Goal: Information Seeking & Learning: Check status

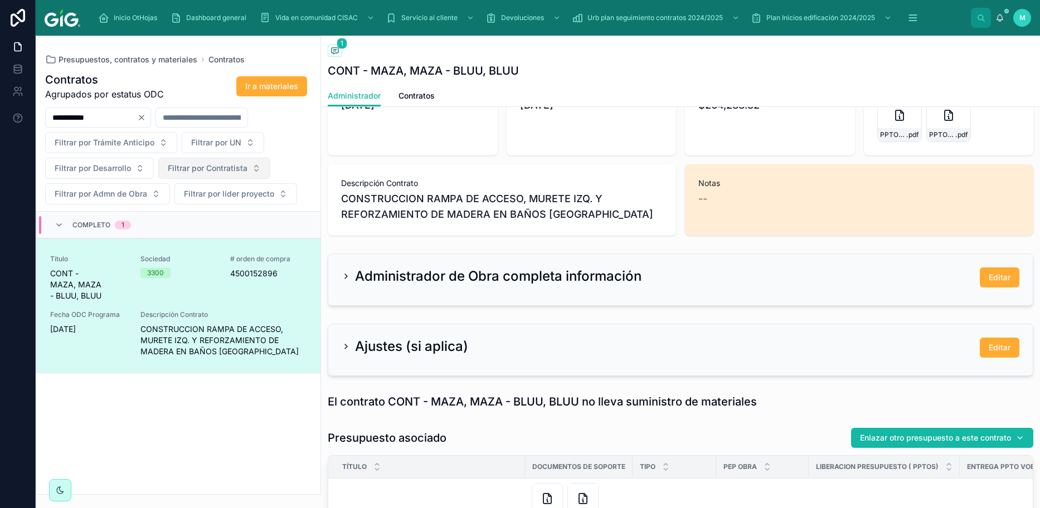
scroll to position [167, 0]
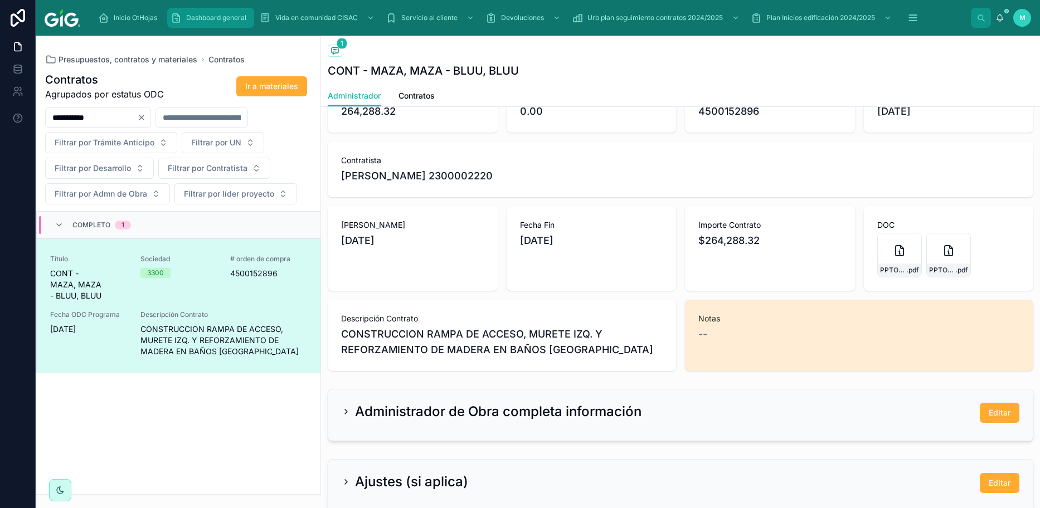
click at [204, 13] on div "Dashboard general" at bounding box center [210, 18] width 80 height 18
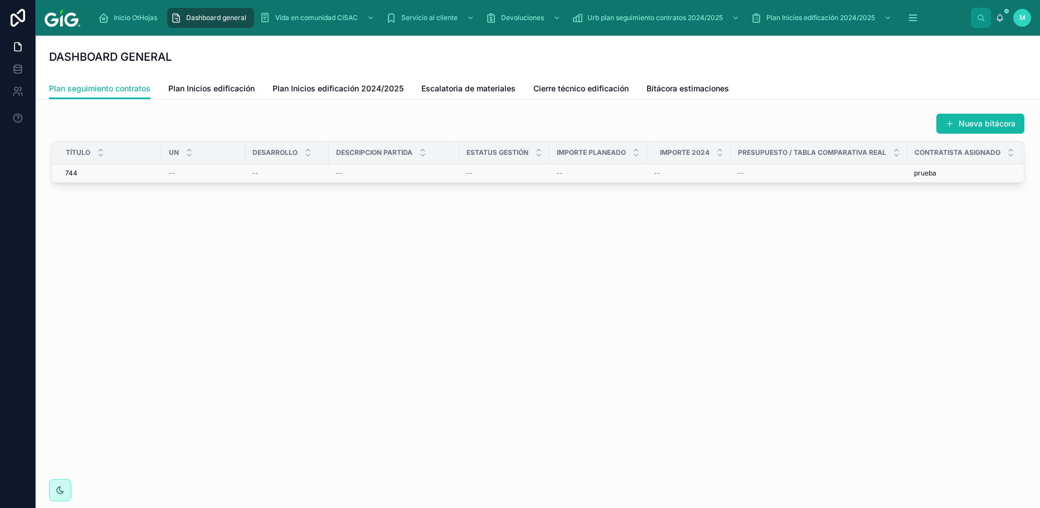
click at [85, 170] on div "744 744" at bounding box center [110, 173] width 90 height 9
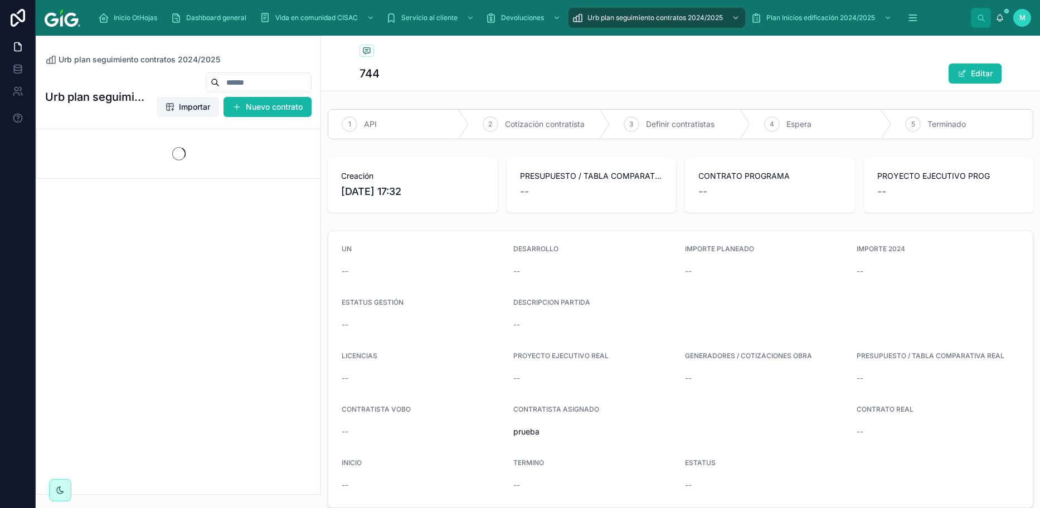
click at [367, 72] on h1 "744" at bounding box center [369, 74] width 20 height 16
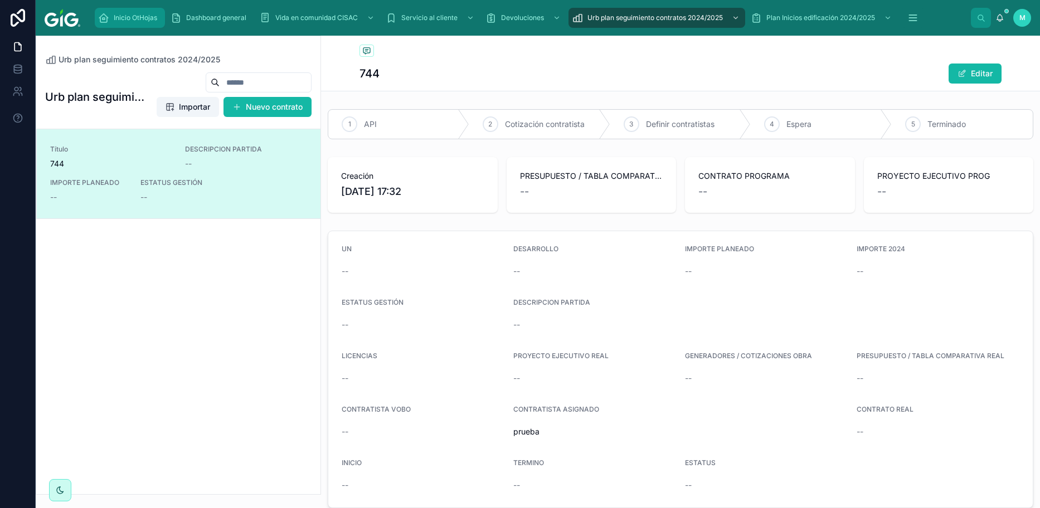
click at [134, 14] on span "Inicio OtHojas" at bounding box center [135, 17] width 43 height 9
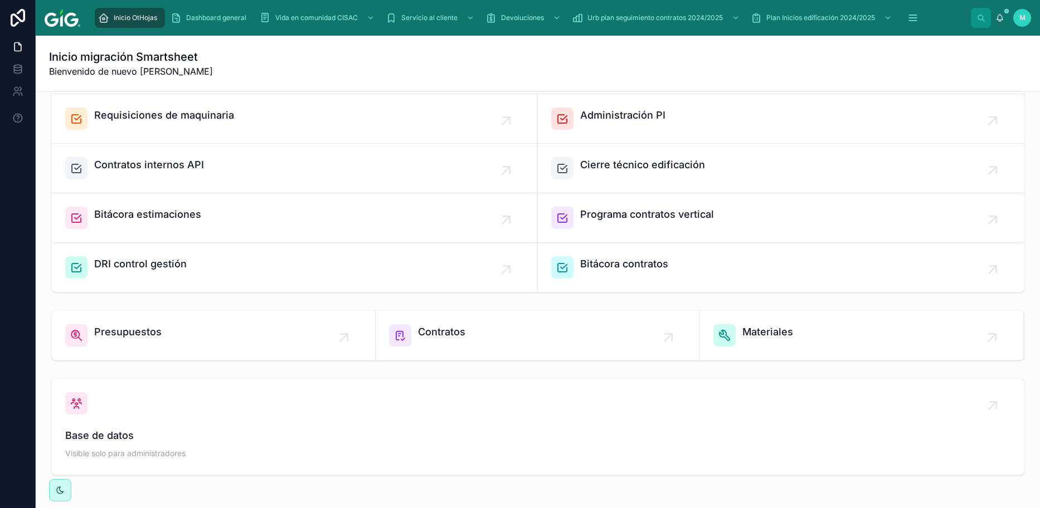
scroll to position [271, 0]
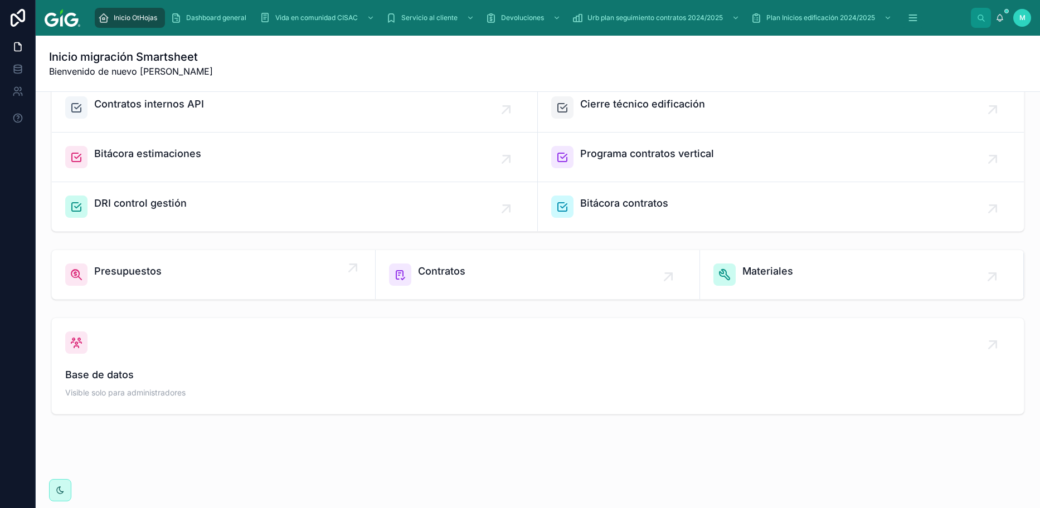
click at [161, 194] on link "Presupuestos" at bounding box center [214, 274] width 324 height 49
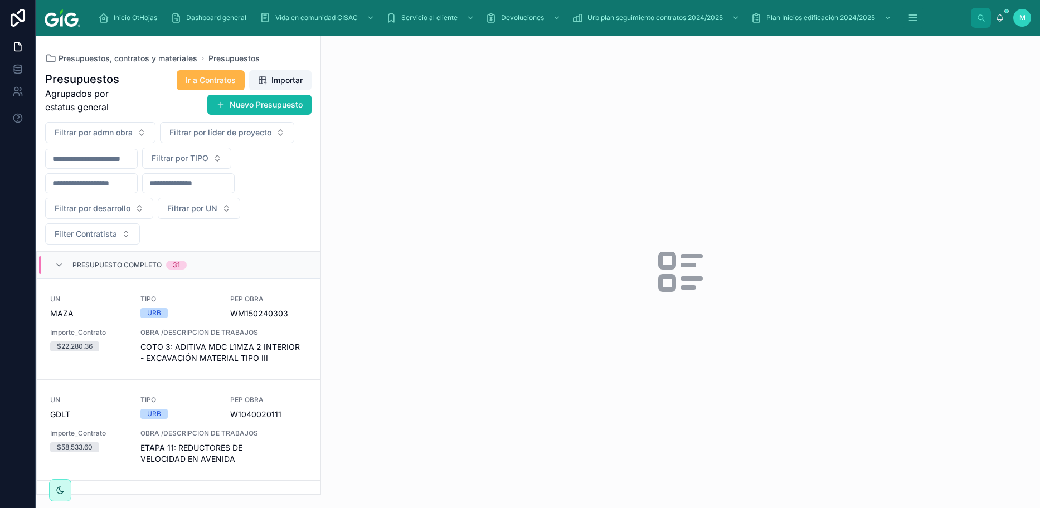
click at [209, 84] on span "Ir a Contratos" at bounding box center [211, 80] width 50 height 11
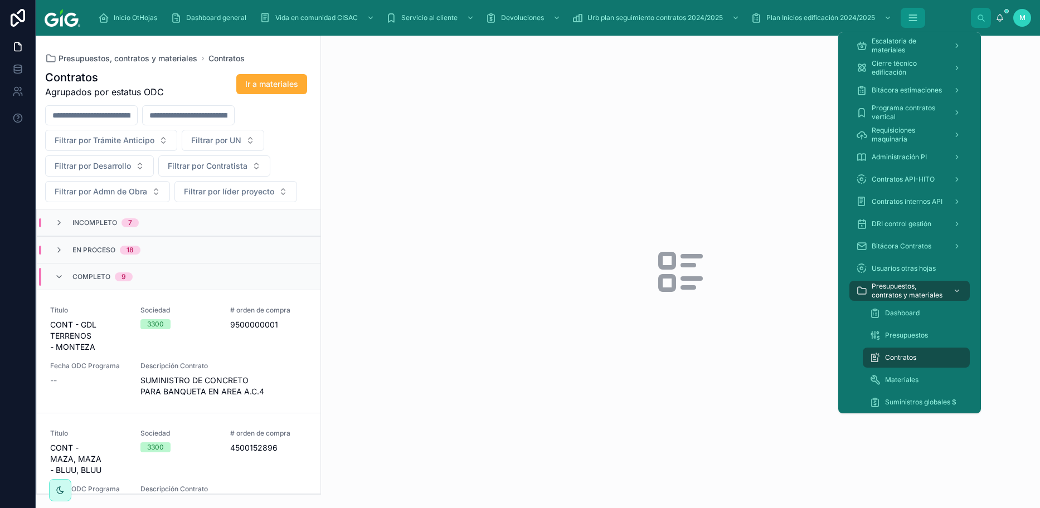
click at [523, 11] on button "scrollable content" at bounding box center [912, 18] width 25 height 20
click at [523, 194] on span "Dashboard" at bounding box center [902, 313] width 35 height 9
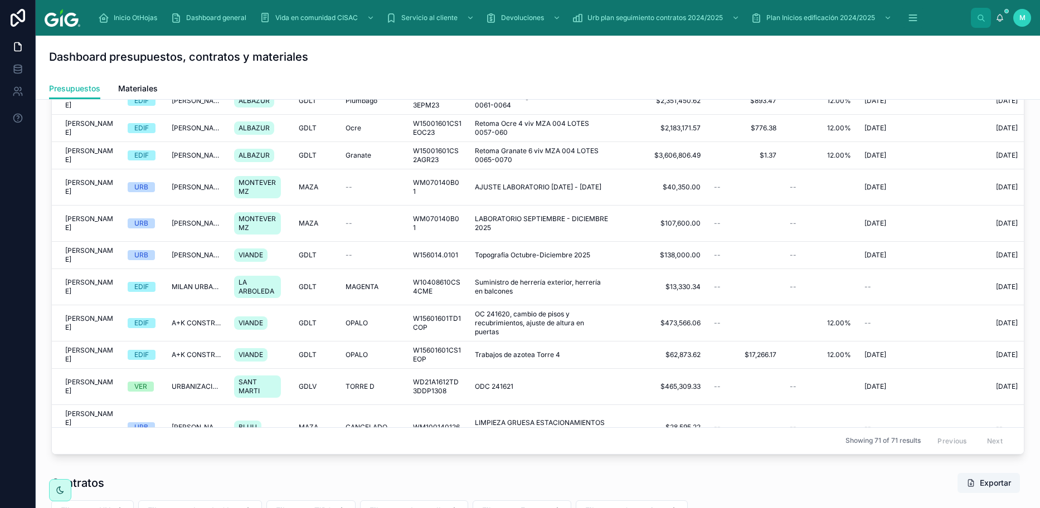
scroll to position [103, 0]
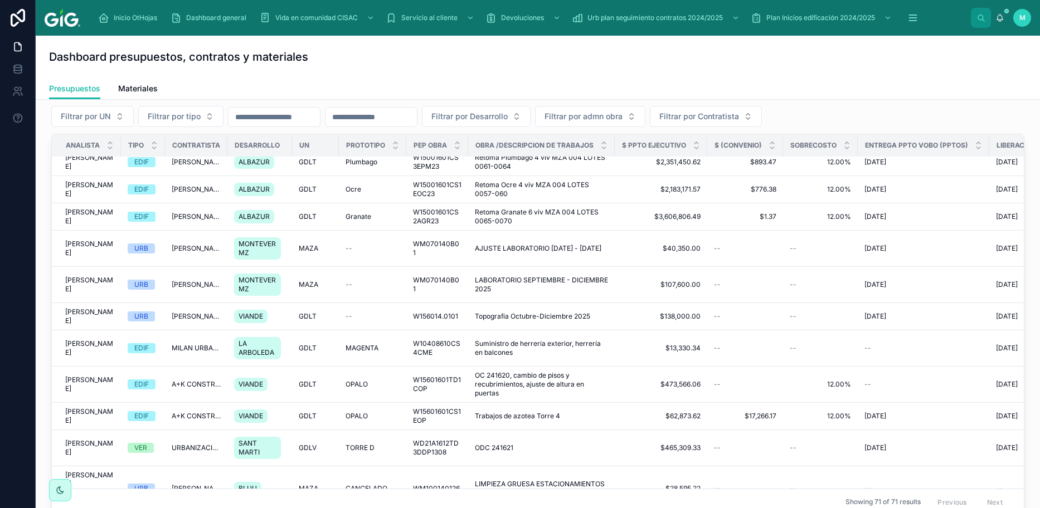
click at [417, 118] on input "text" at bounding box center [370, 117] width 91 height 16
click at [505, 118] on span "Filtrar por Desarrollo" at bounding box center [469, 116] width 76 height 11
type input "***"
click at [491, 162] on span "DUO 24" at bounding box center [485, 161] width 30 height 11
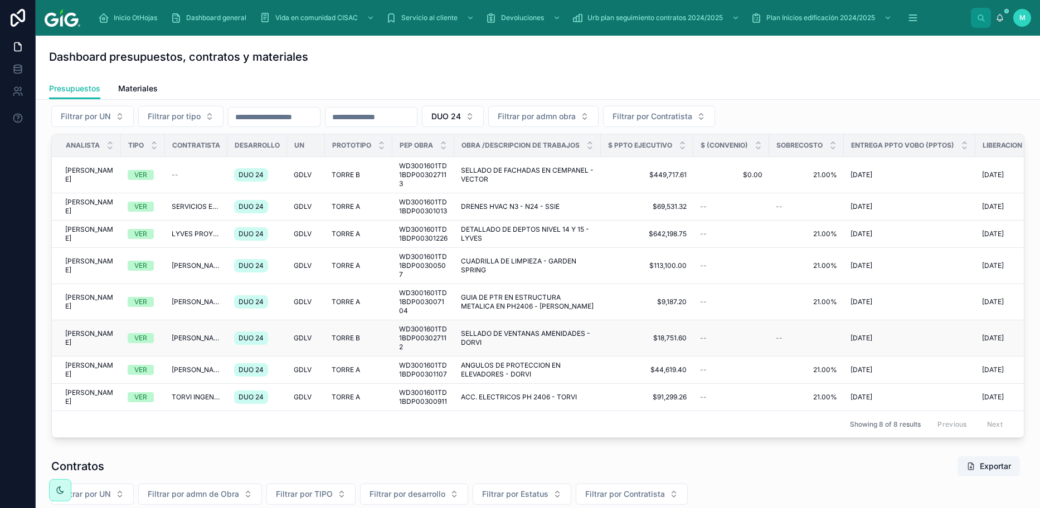
scroll to position [159, 0]
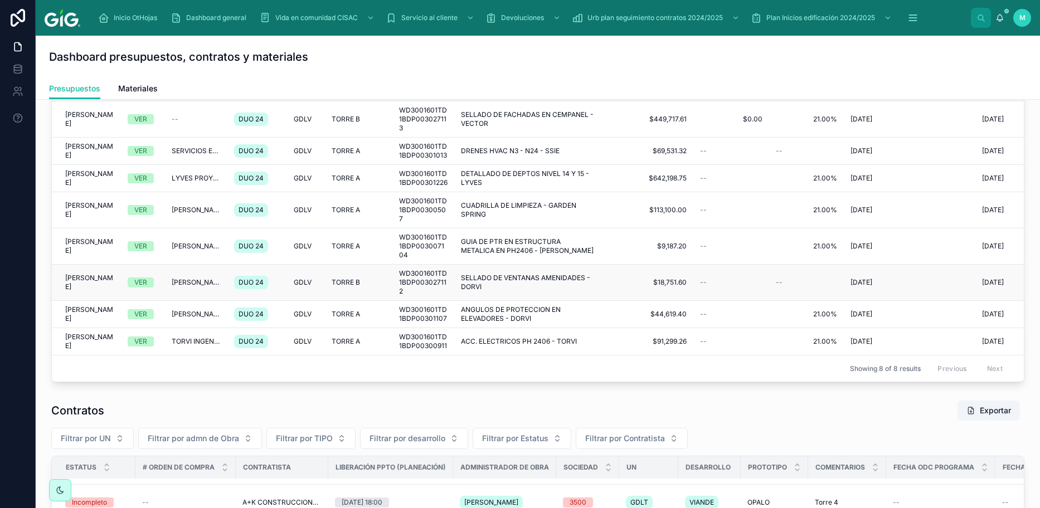
click at [523, 194] on span "SELLADO DE VENTANAS AMENIDADES - DORVI" at bounding box center [527, 283] width 133 height 18
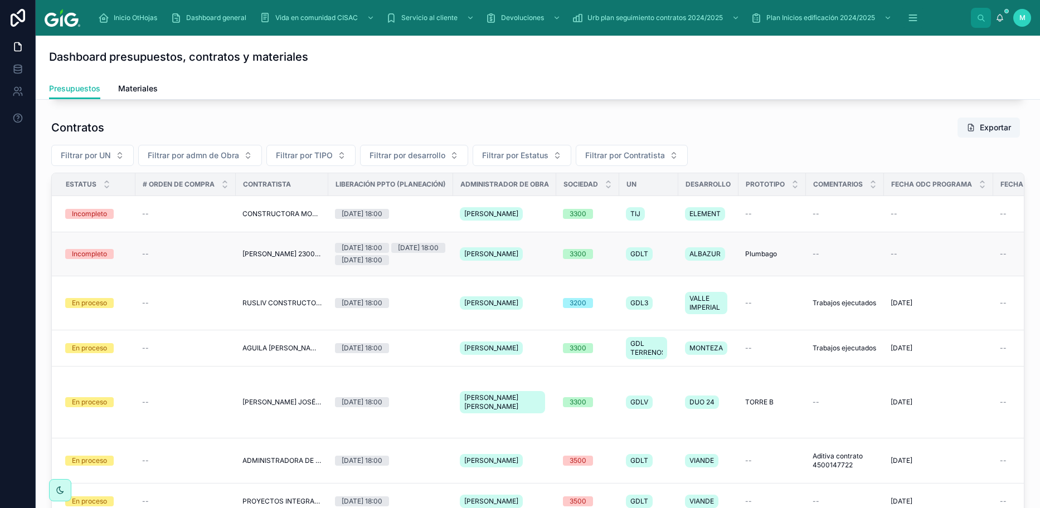
scroll to position [437, 0]
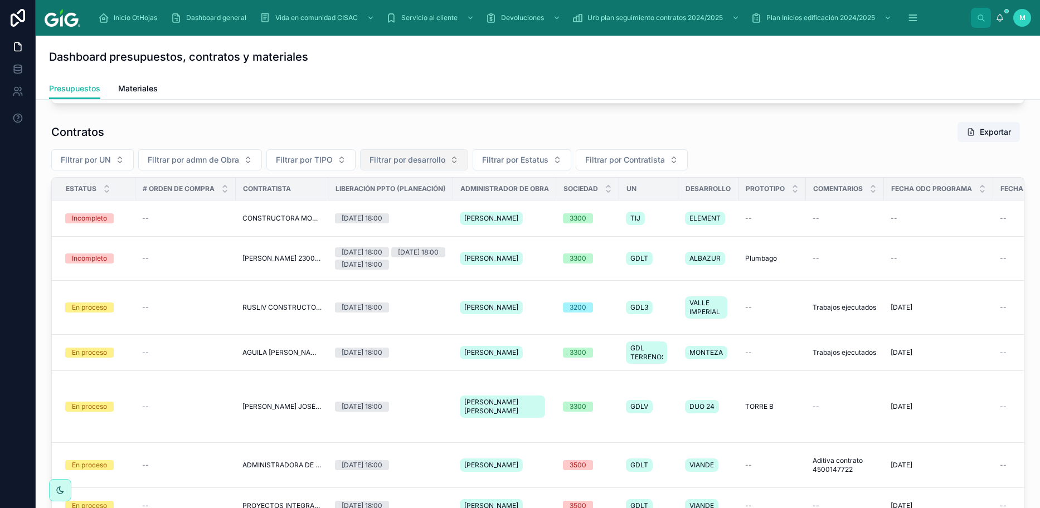
click at [401, 165] on span "Filtrar por desarrollo" at bounding box center [407, 159] width 76 height 11
type input "******"
click at [364, 194] on span "VIANDE" at bounding box center [366, 282] width 30 height 11
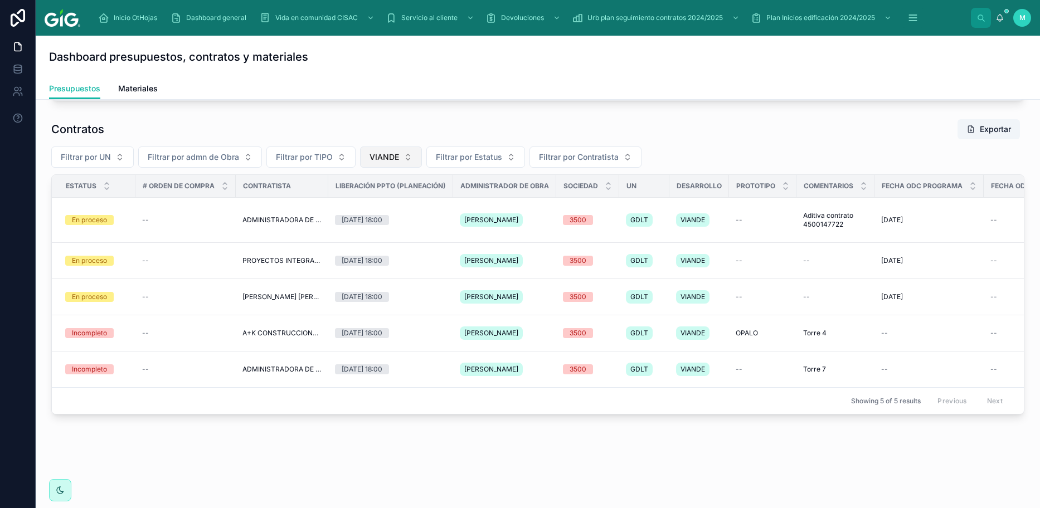
click at [402, 168] on button "VIANDE" at bounding box center [391, 157] width 62 height 21
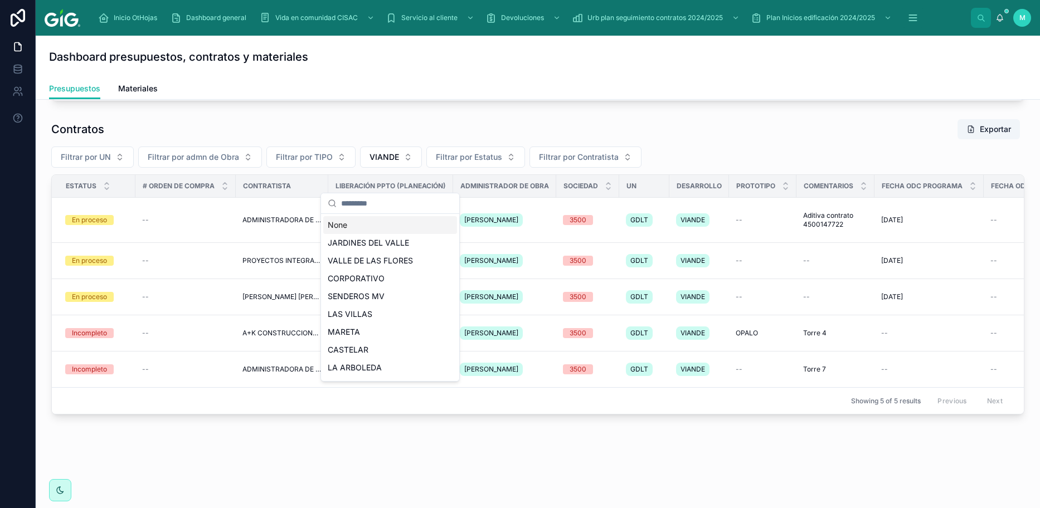
click at [353, 194] on div "None" at bounding box center [390, 225] width 134 height 18
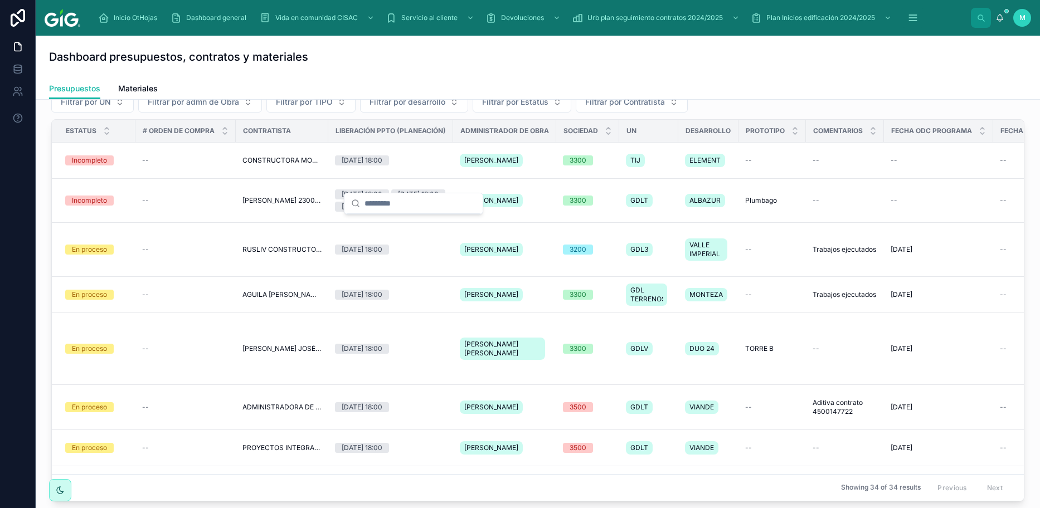
click at [353, 179] on td "[DATE] 18:00" at bounding box center [390, 161] width 125 height 36
click at [373, 108] on span "Filtrar por desarrollo" at bounding box center [407, 101] width 76 height 11
type input "****"
drag, startPoint x: 382, startPoint y: 224, endPoint x: 544, endPoint y: 305, distance: 180.9
click at [382, 194] on span "LA ARBOLEDA" at bounding box center [378, 225] width 54 height 11
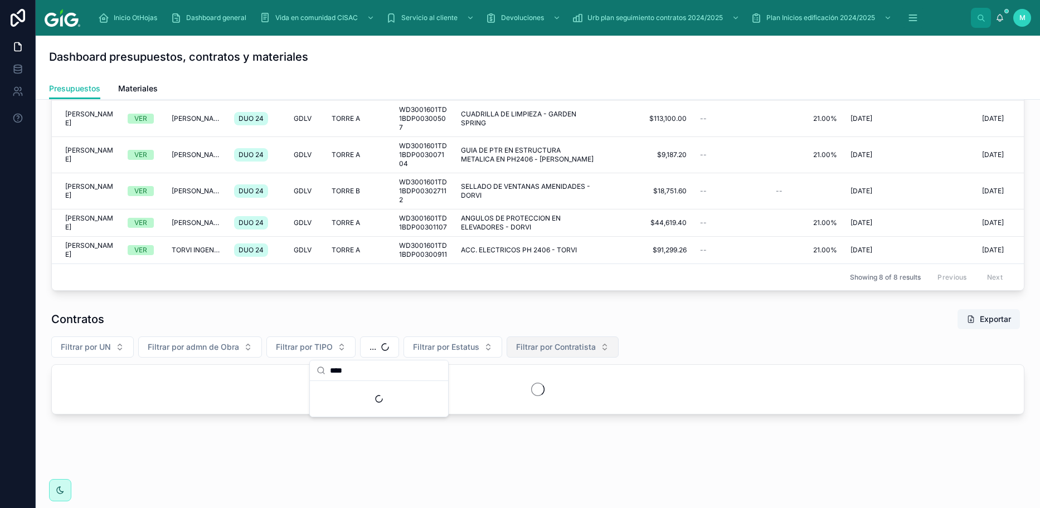
scroll to position [328, 0]
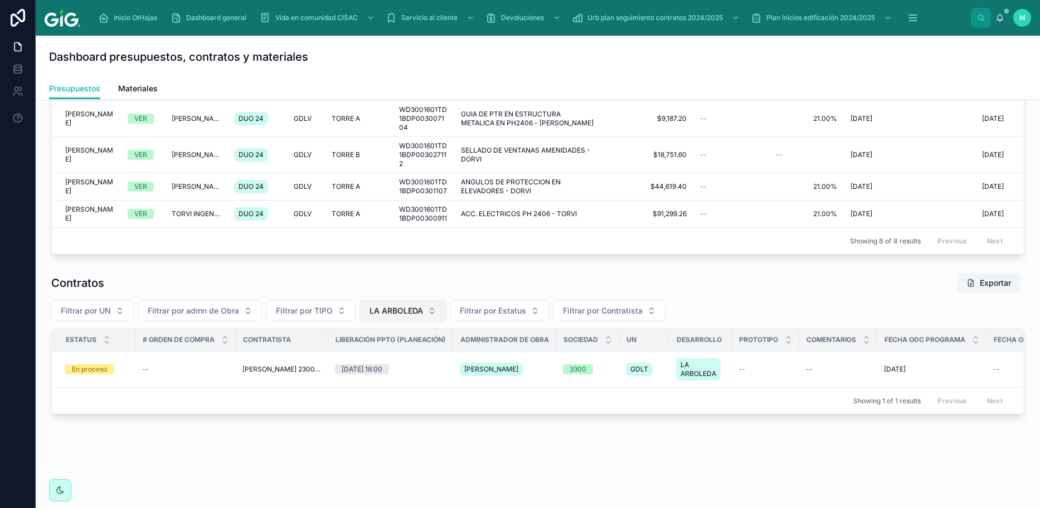
click at [426, 194] on button "LA ARBOLEDA" at bounding box center [403, 310] width 86 height 21
click at [523, 194] on div "Filtrar por UN Filtrar por admn de Obra Filtrar por TIPO LA ARBOLEDA Filtrar po…" at bounding box center [537, 310] width 973 height 21
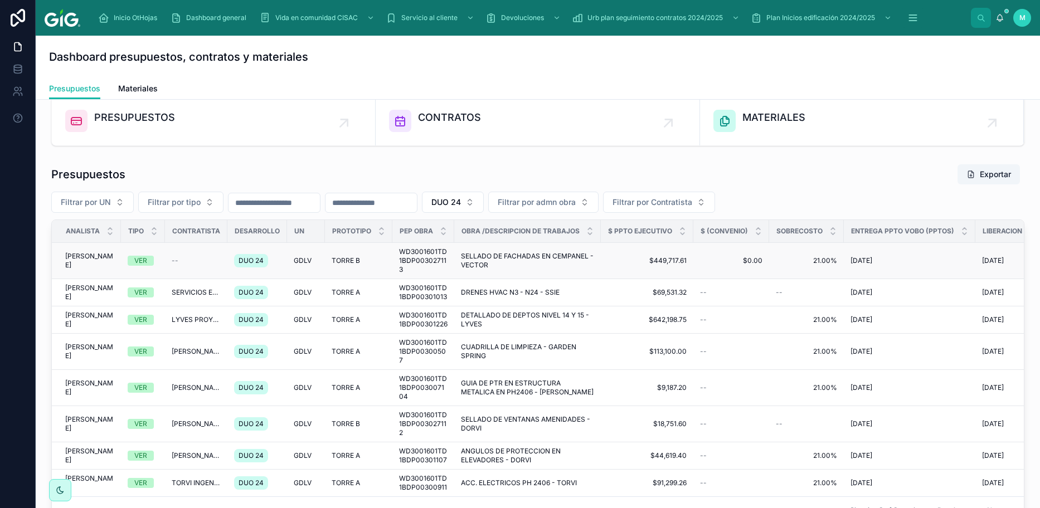
scroll to position [0, 0]
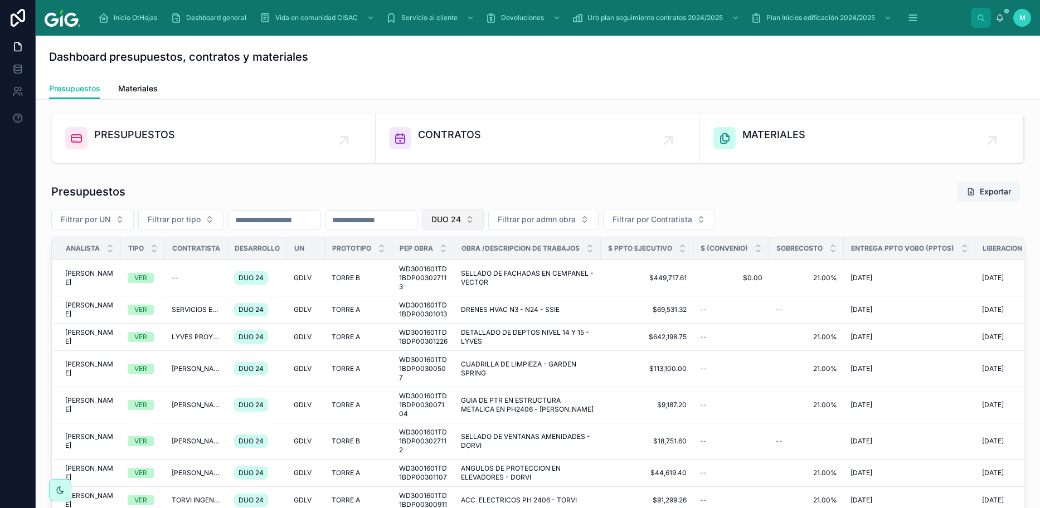
click at [484, 194] on button "DUO 24" at bounding box center [453, 219] width 62 height 21
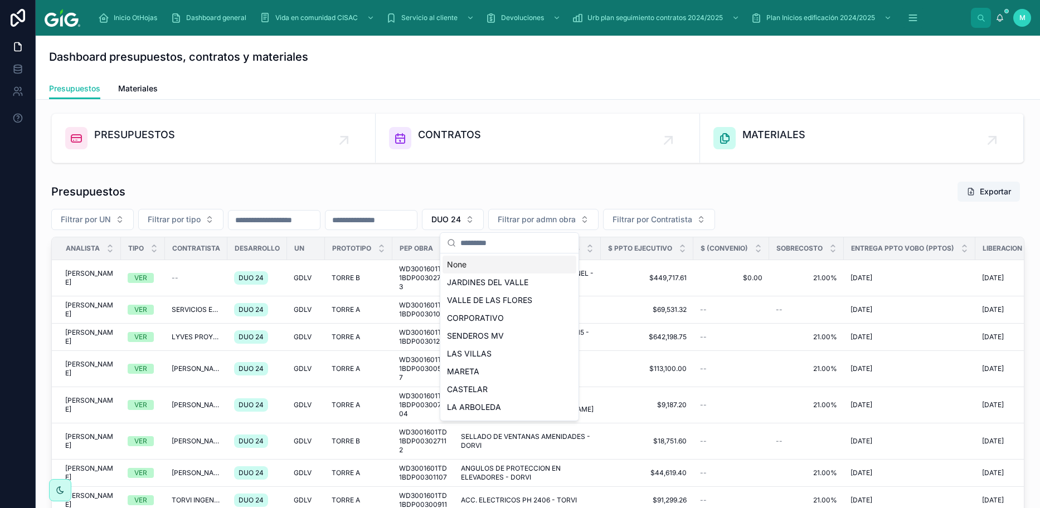
click at [475, 194] on div "None" at bounding box center [509, 265] width 134 height 18
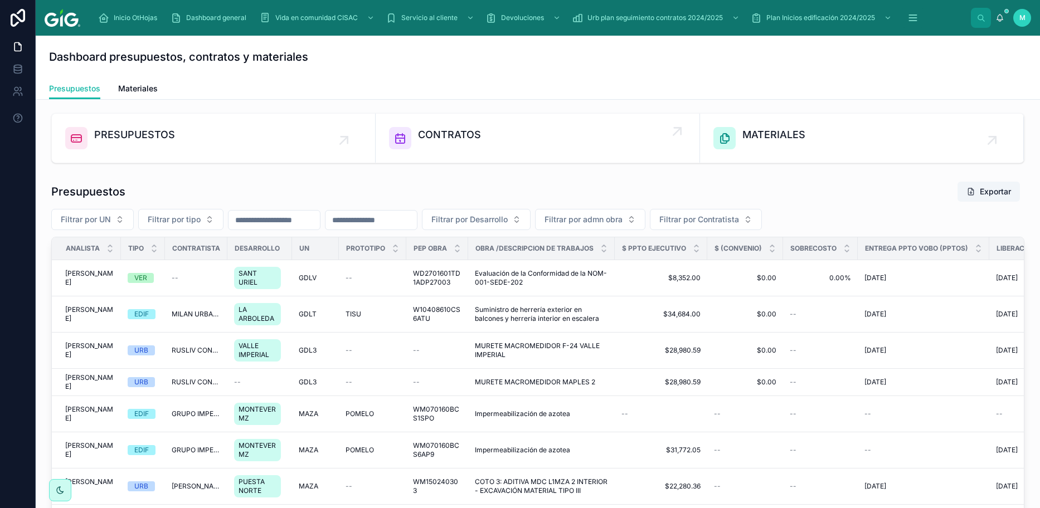
click at [460, 134] on span "CONTRATOS" at bounding box center [449, 135] width 63 height 16
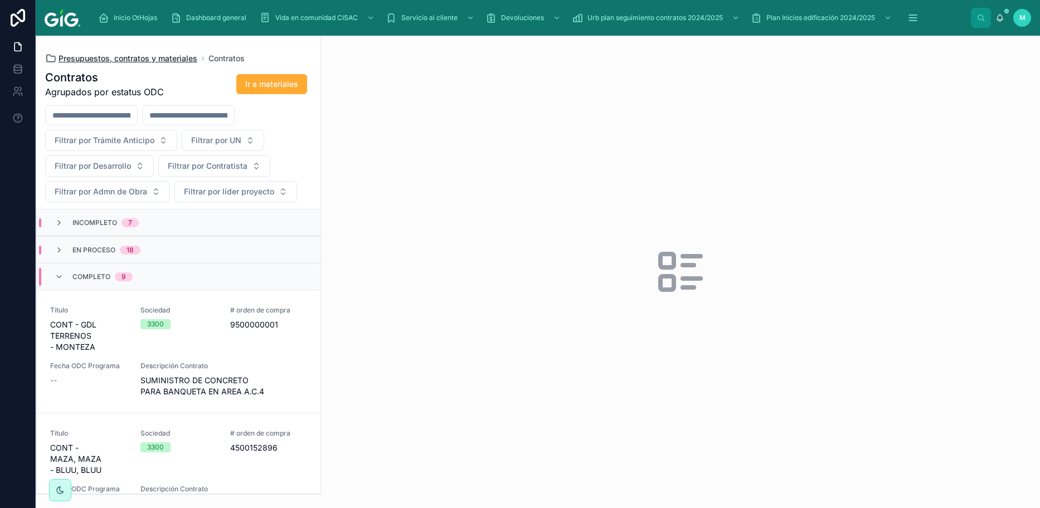
click at [144, 56] on span "Presupuestos, contratos y materiales" at bounding box center [128, 58] width 139 height 11
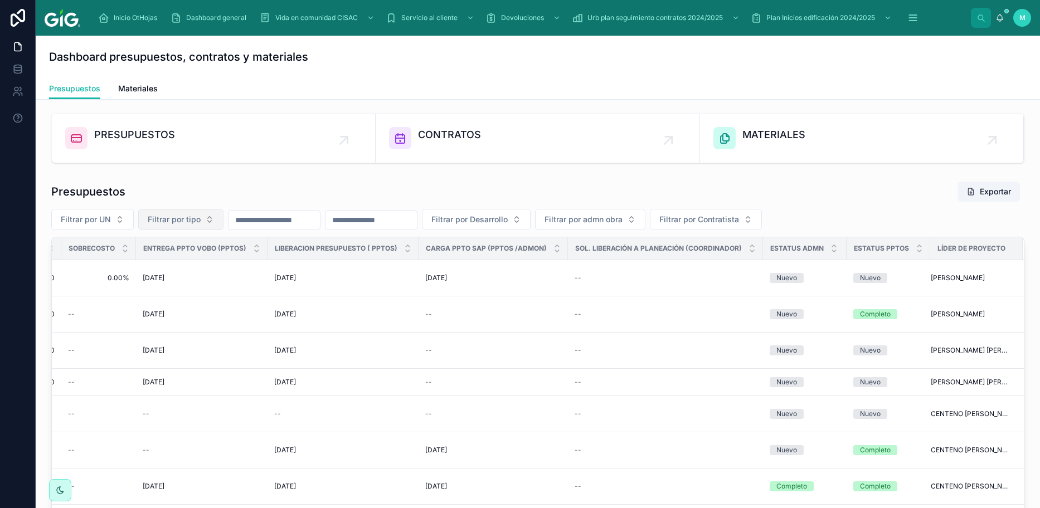
click at [209, 194] on button "Filtrar por tipo" at bounding box center [180, 219] width 85 height 21
click at [130, 194] on div "EDIF" at bounding box center [181, 283] width 134 height 18
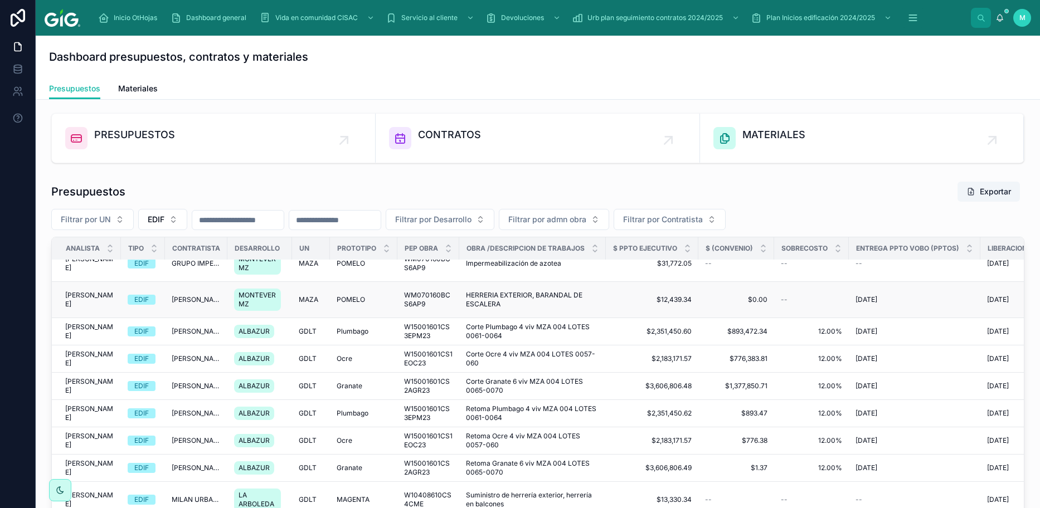
scroll to position [111, 0]
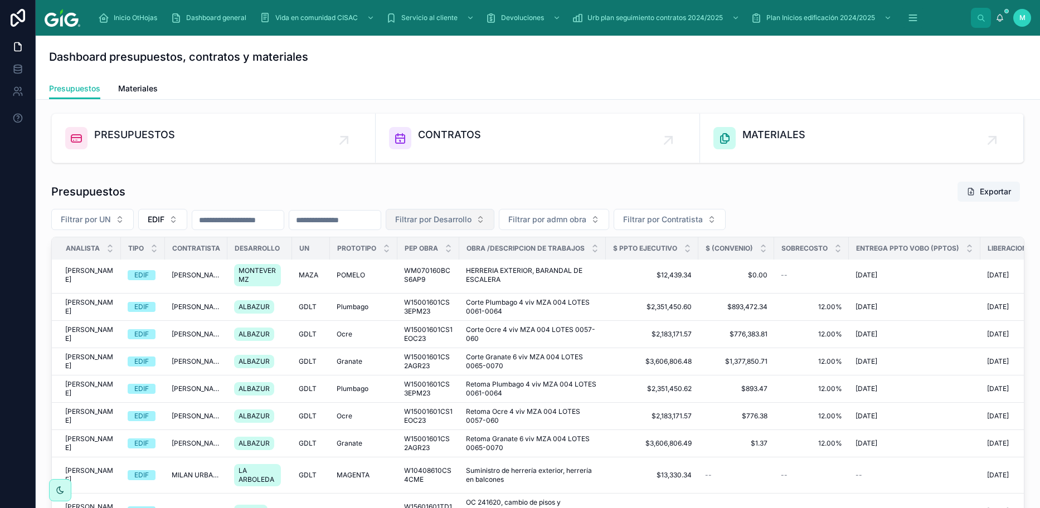
click at [471, 194] on span "Filtrar por Desarrollo" at bounding box center [433, 219] width 76 height 11
type input "***"
click at [475, 194] on div "ALBAZUR" at bounding box center [497, 265] width 134 height 18
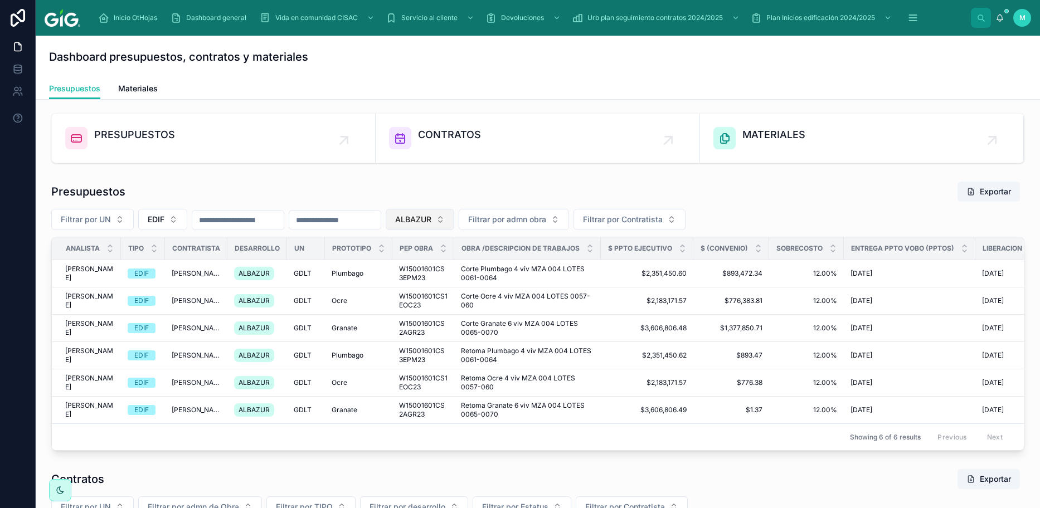
click at [454, 194] on button "ALBAZUR" at bounding box center [420, 219] width 69 height 21
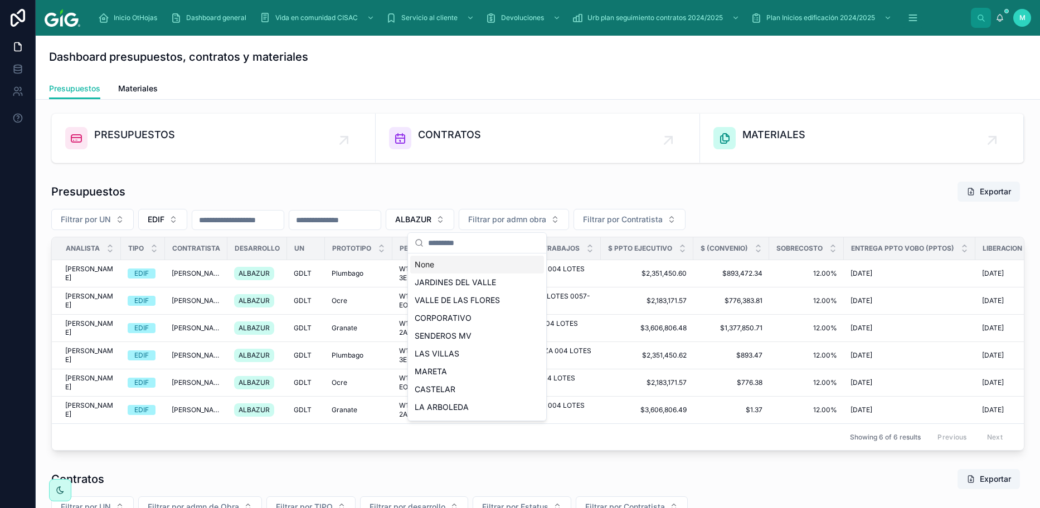
click at [424, 194] on div "None" at bounding box center [477, 265] width 134 height 18
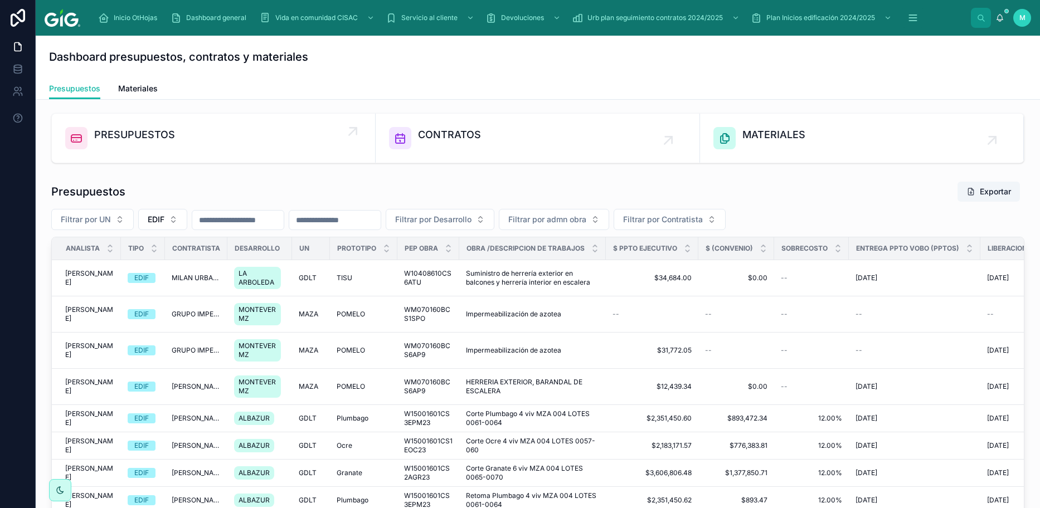
click at [145, 131] on span "PRESUPUESTOS" at bounding box center [134, 135] width 81 height 16
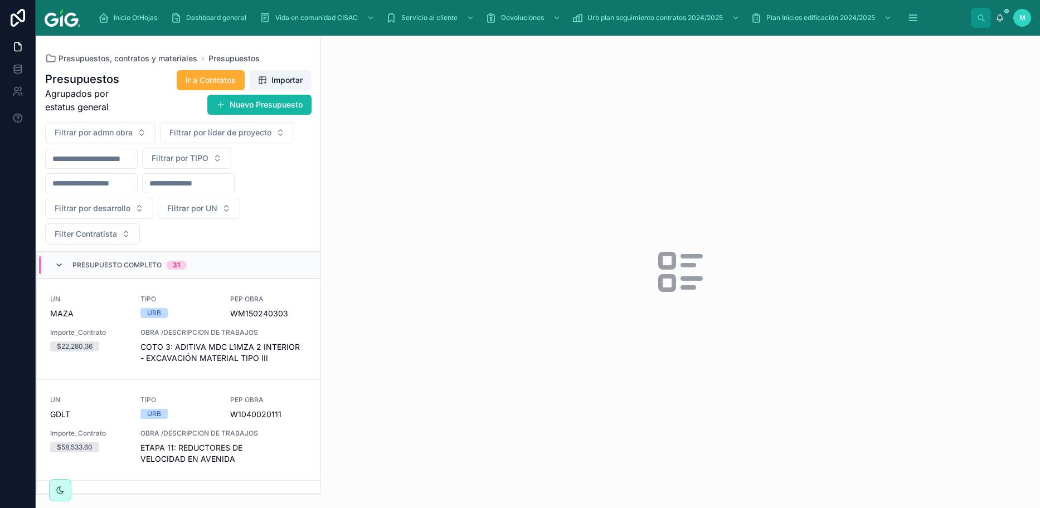
click at [55, 194] on icon at bounding box center [59, 265] width 9 height 9
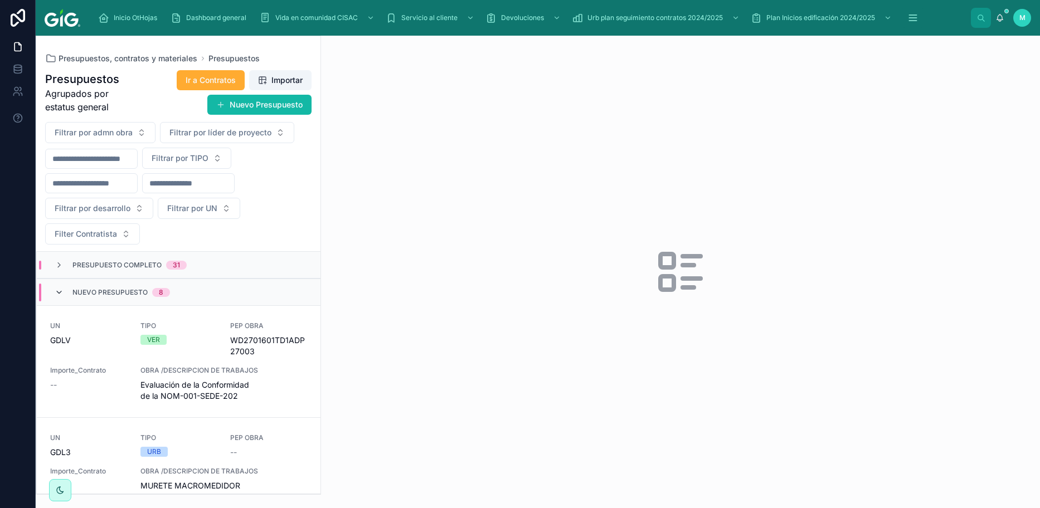
click at [58, 194] on icon at bounding box center [59, 292] width 9 height 9
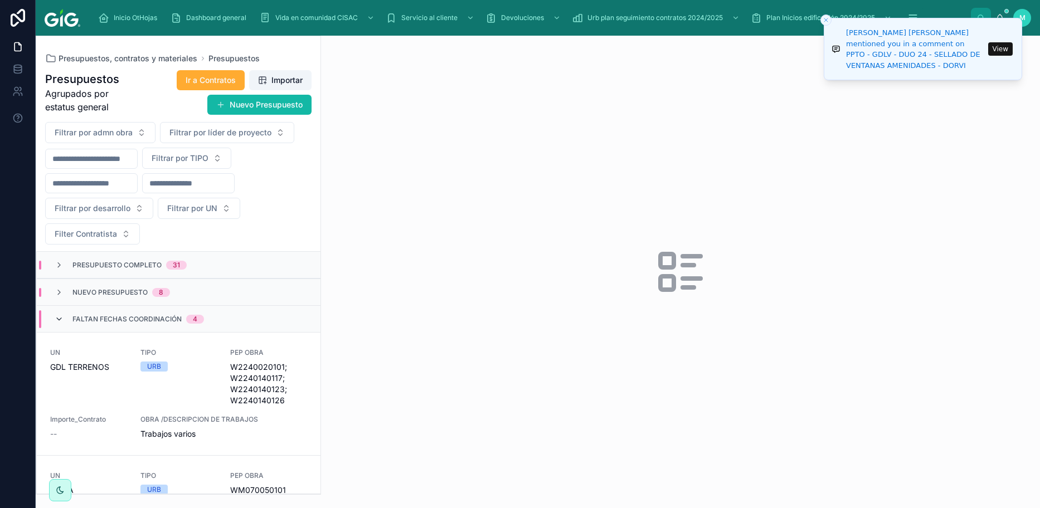
click at [56, 194] on icon at bounding box center [59, 319] width 9 height 9
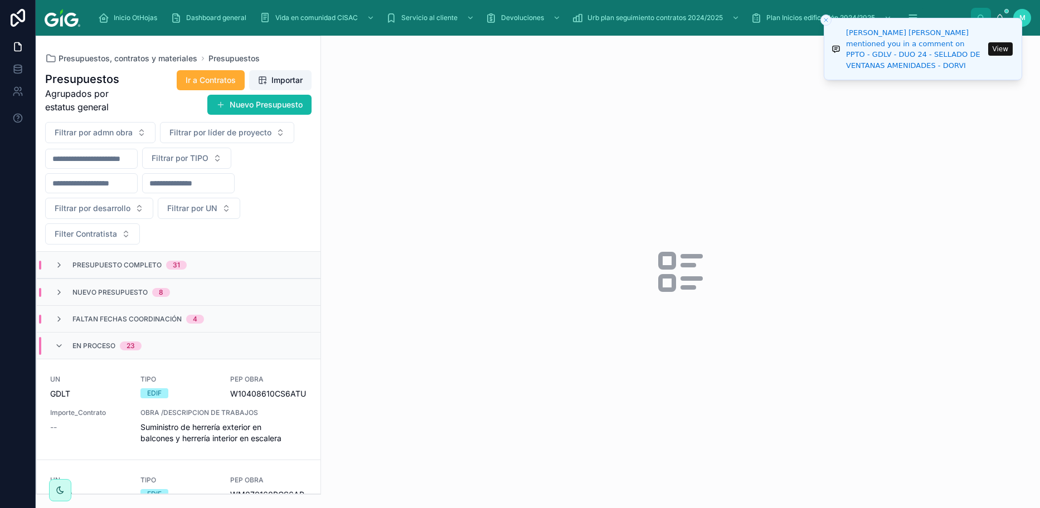
click at [92, 194] on span "Faltan fechas coordinación" at bounding box center [126, 319] width 109 height 9
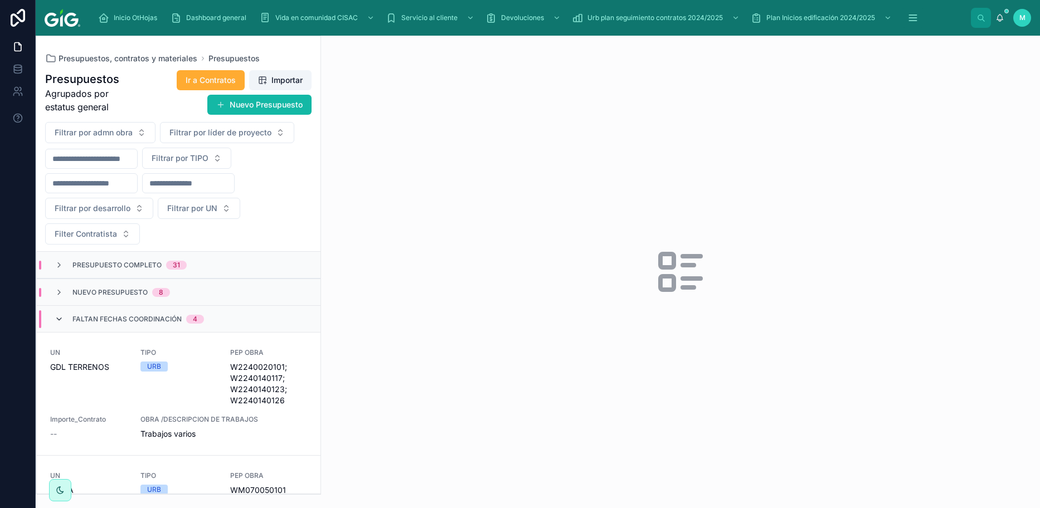
click at [58, 194] on icon at bounding box center [59, 319] width 9 height 9
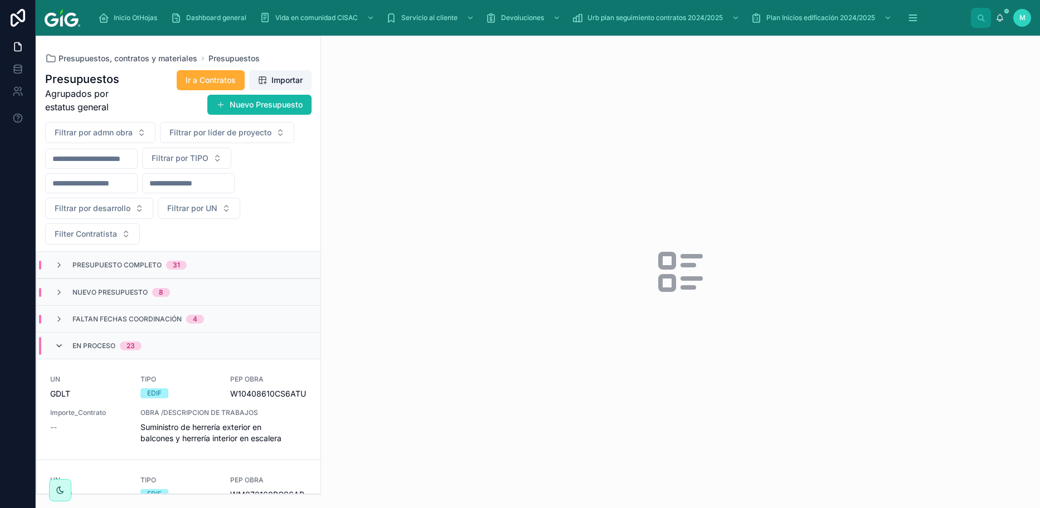
click at [61, 194] on icon at bounding box center [59, 346] width 9 height 9
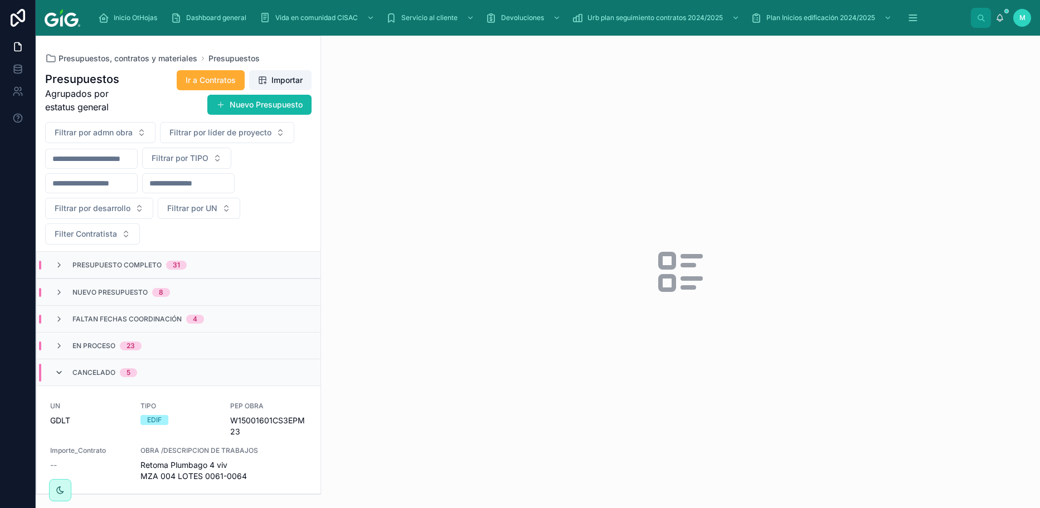
click at [60, 194] on icon at bounding box center [59, 372] width 9 height 9
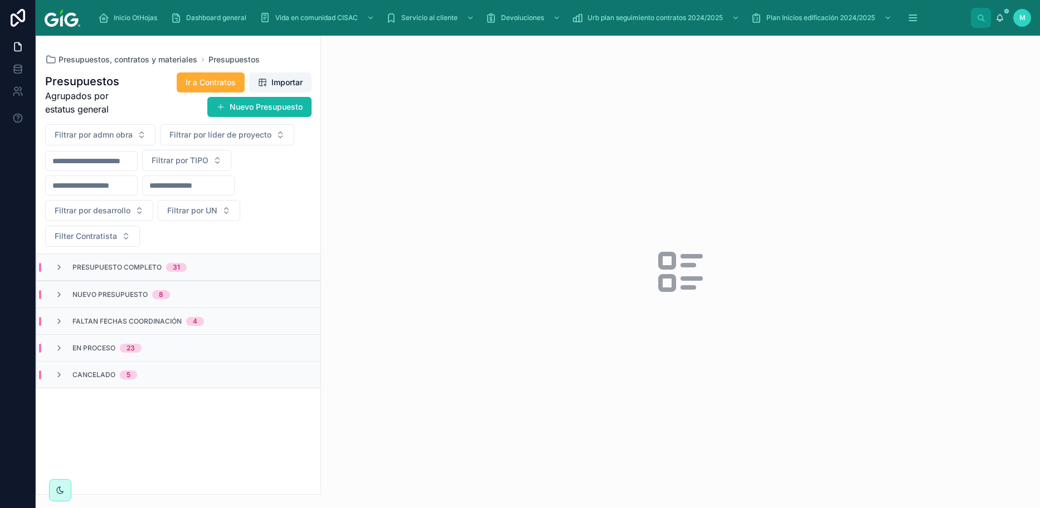
click at [134, 194] on span "Faltan fechas coordinación" at bounding box center [126, 321] width 109 height 9
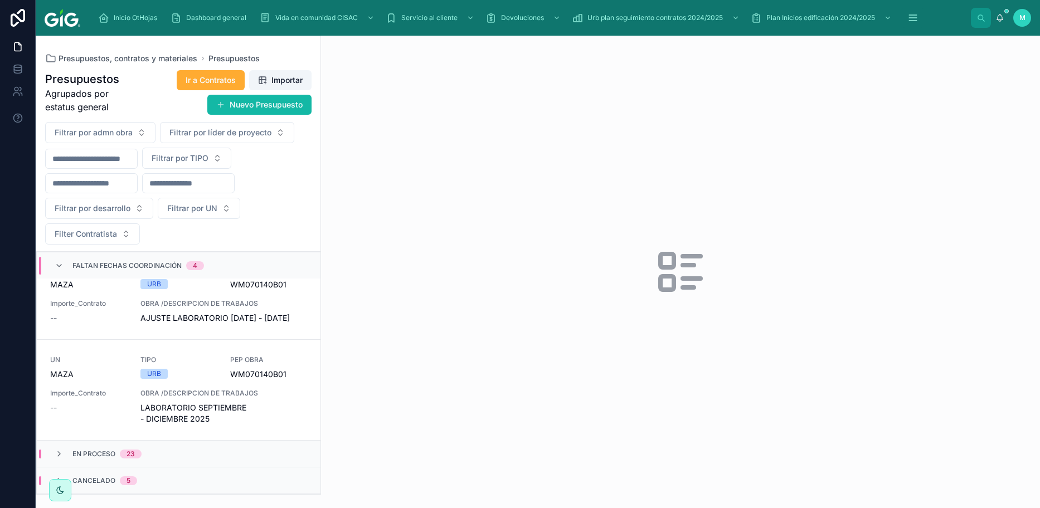
scroll to position [318, 0]
click at [106, 194] on span "En proceso" at bounding box center [93, 454] width 43 height 9
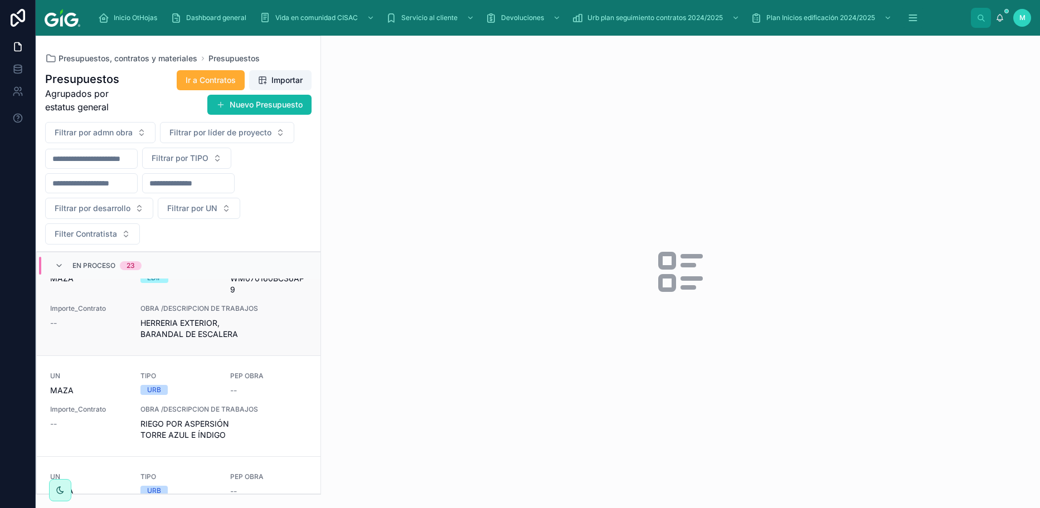
scroll to position [652, 0]
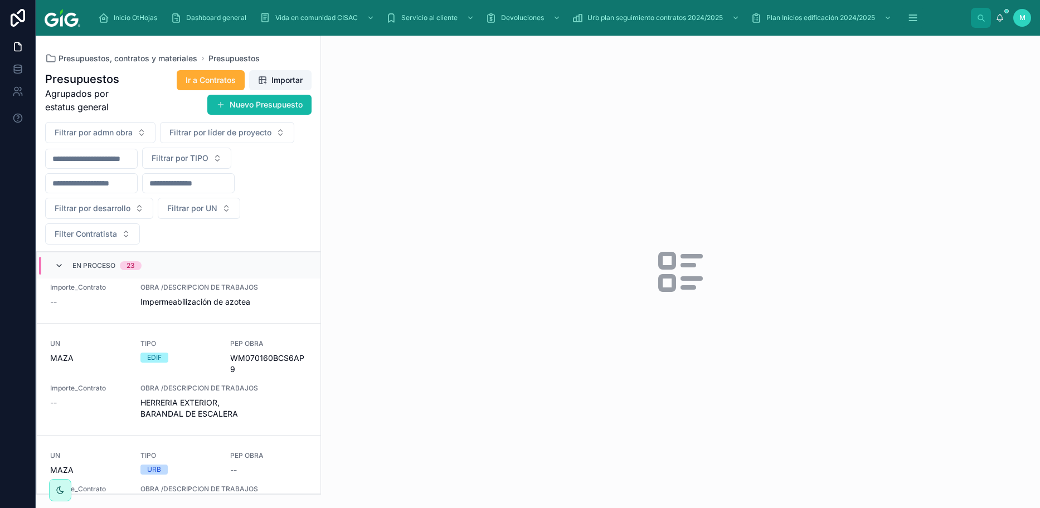
click at [55, 194] on icon at bounding box center [59, 265] width 9 height 9
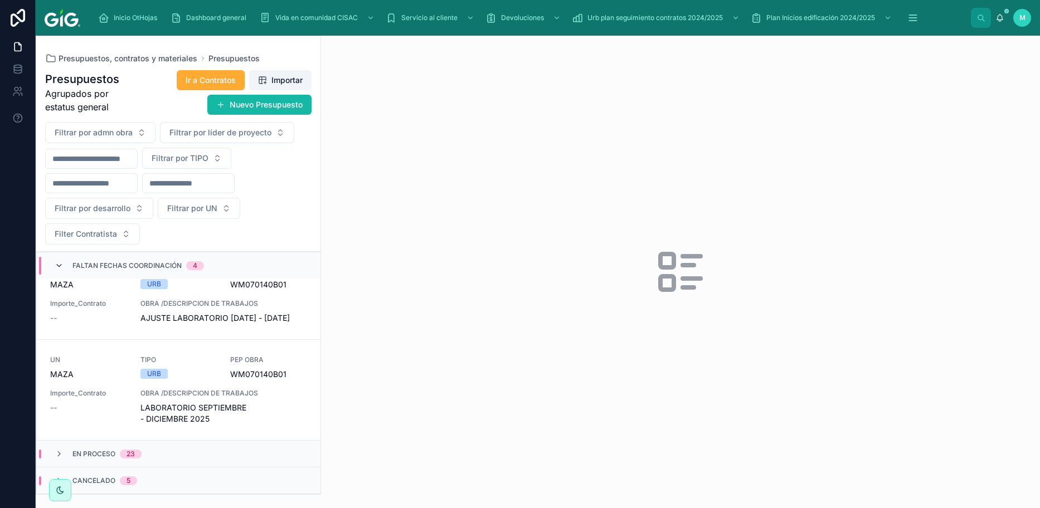
click at [56, 194] on icon at bounding box center [59, 265] width 9 height 9
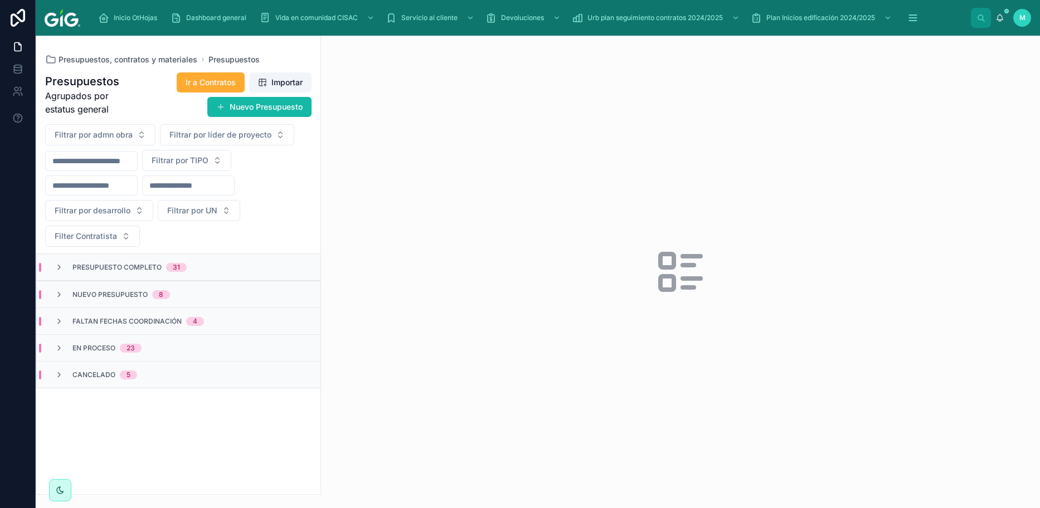
scroll to position [0, 0]
click at [94, 194] on span "Cancelado" at bounding box center [93, 375] width 43 height 9
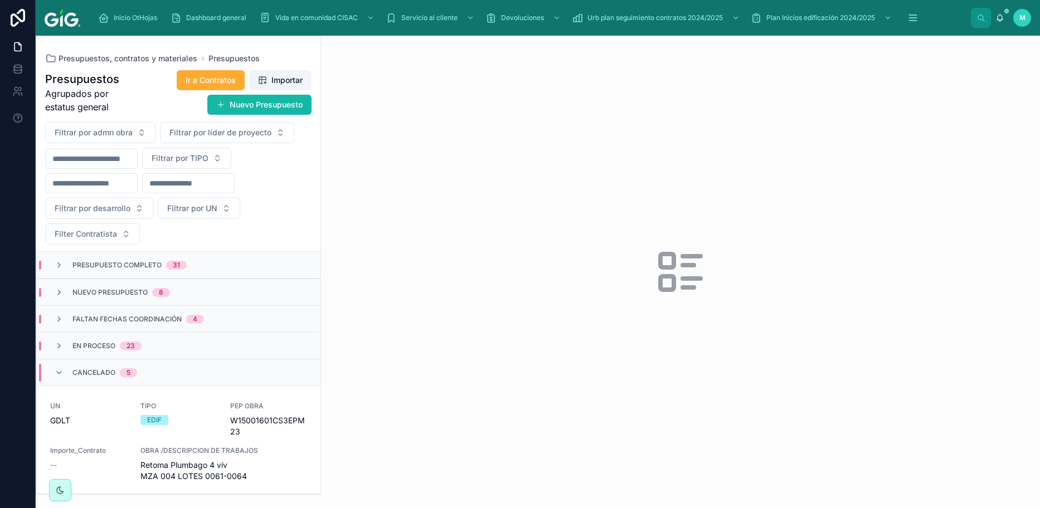
click at [59, 194] on div "Cancelado 5" at bounding box center [96, 373] width 82 height 18
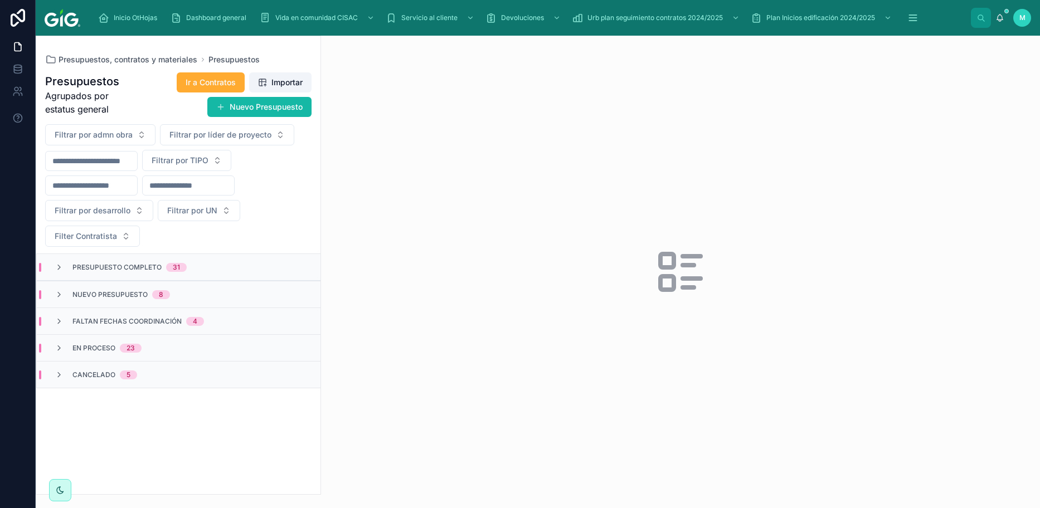
click at [109, 194] on span "Nuevo presupuesto" at bounding box center [109, 294] width 75 height 9
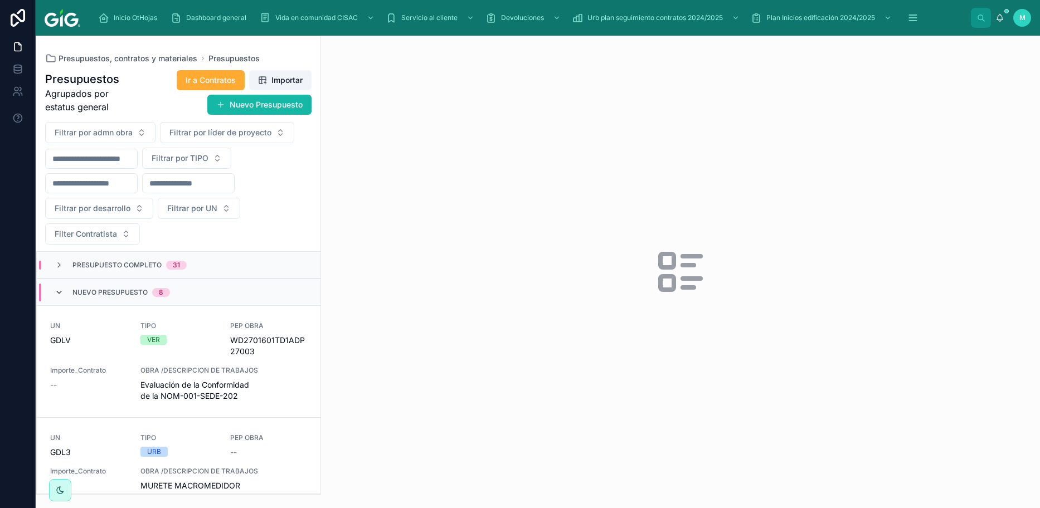
click at [56, 194] on icon at bounding box center [59, 292] width 9 height 9
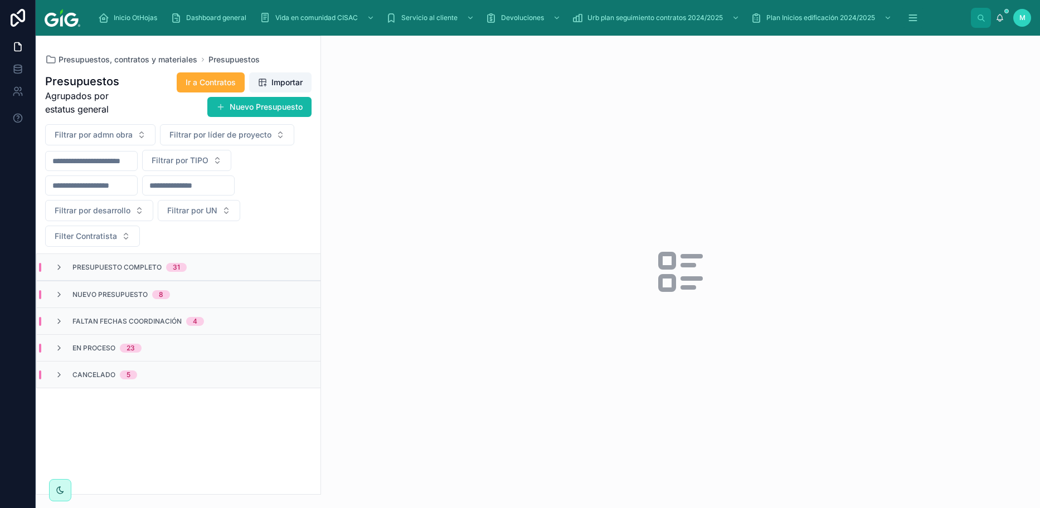
click at [116, 194] on span "Presupuesto Completo" at bounding box center [116, 267] width 89 height 9
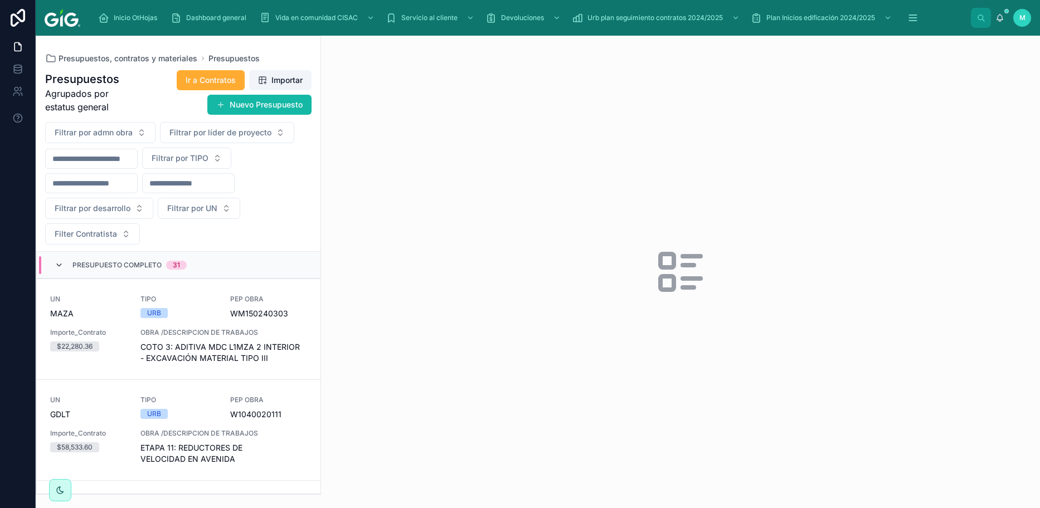
click at [55, 194] on icon at bounding box center [59, 265] width 9 height 9
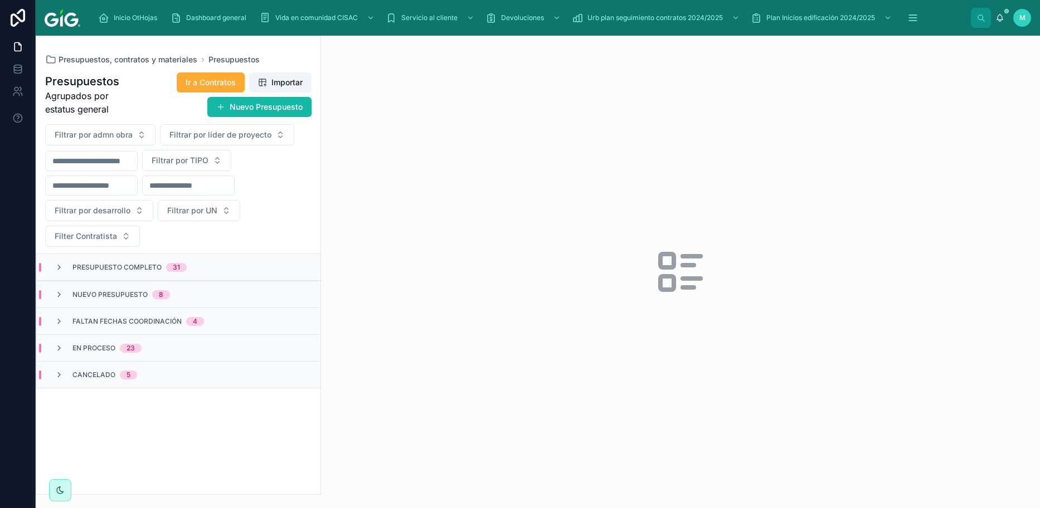
click at [114, 194] on span "Nuevo presupuesto" at bounding box center [109, 294] width 75 height 9
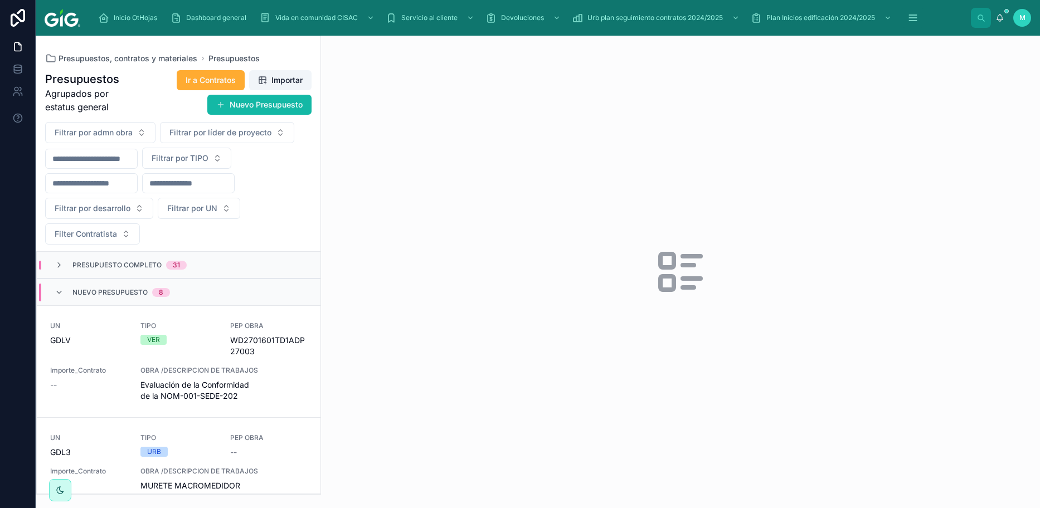
click at [119, 194] on span "Nuevo presupuesto" at bounding box center [109, 292] width 75 height 9
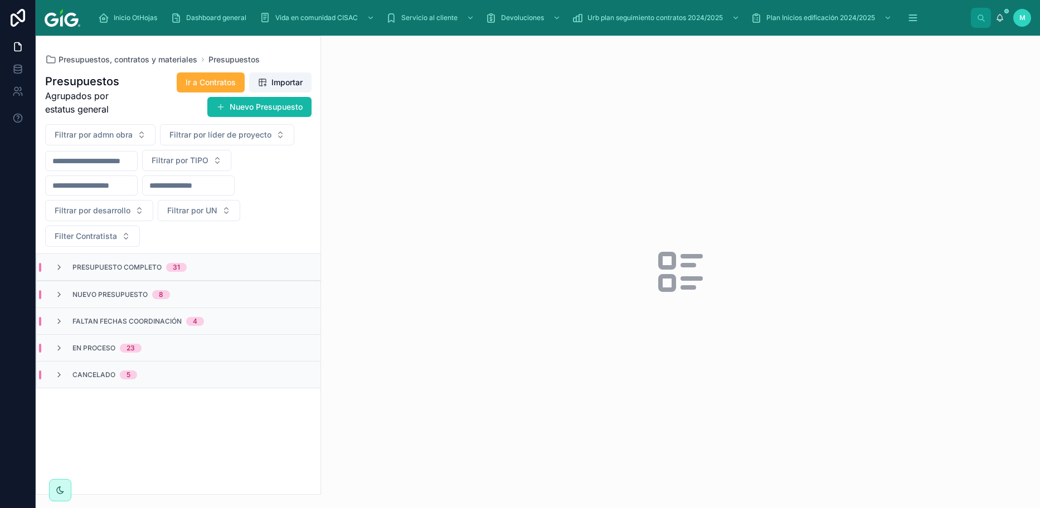
click at [127, 194] on span "Nuevo presupuesto" at bounding box center [109, 294] width 75 height 9
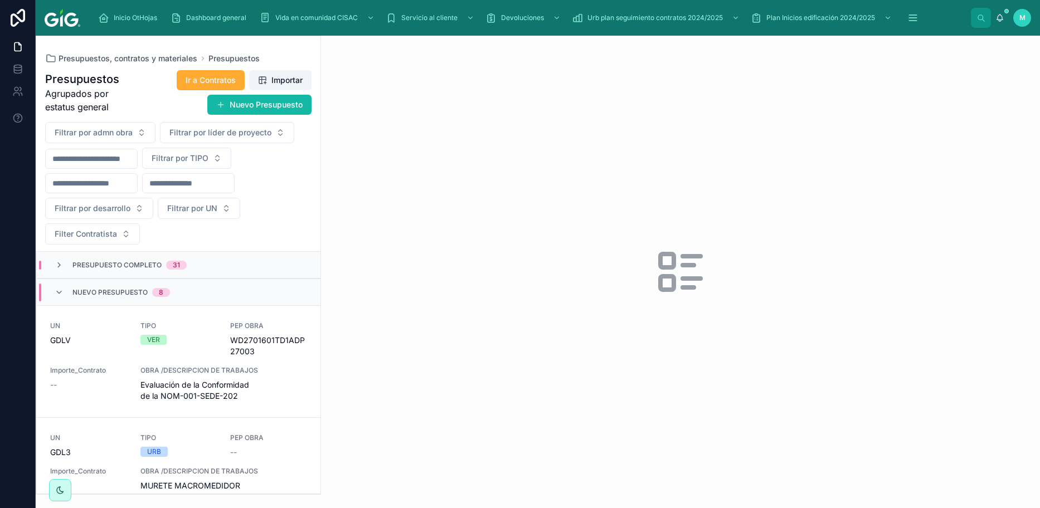
click at [130, 194] on span "Nuevo presupuesto" at bounding box center [109, 292] width 75 height 9
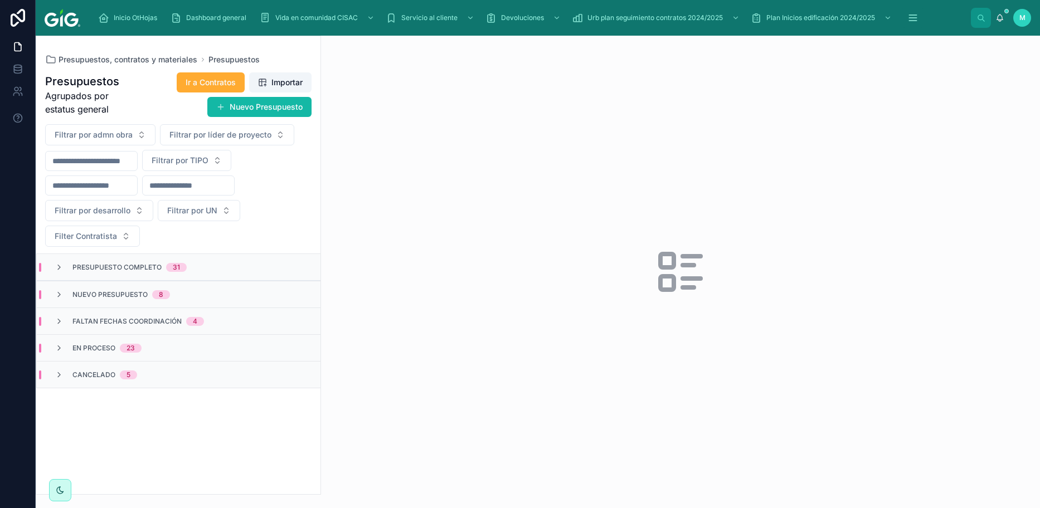
click at [112, 194] on span "En proceso" at bounding box center [93, 348] width 43 height 9
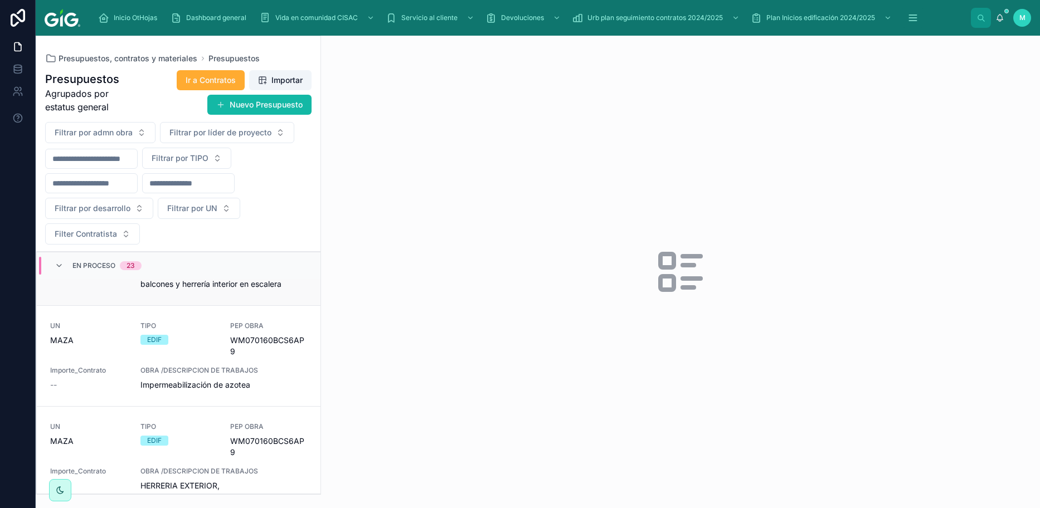
scroll to position [167, 0]
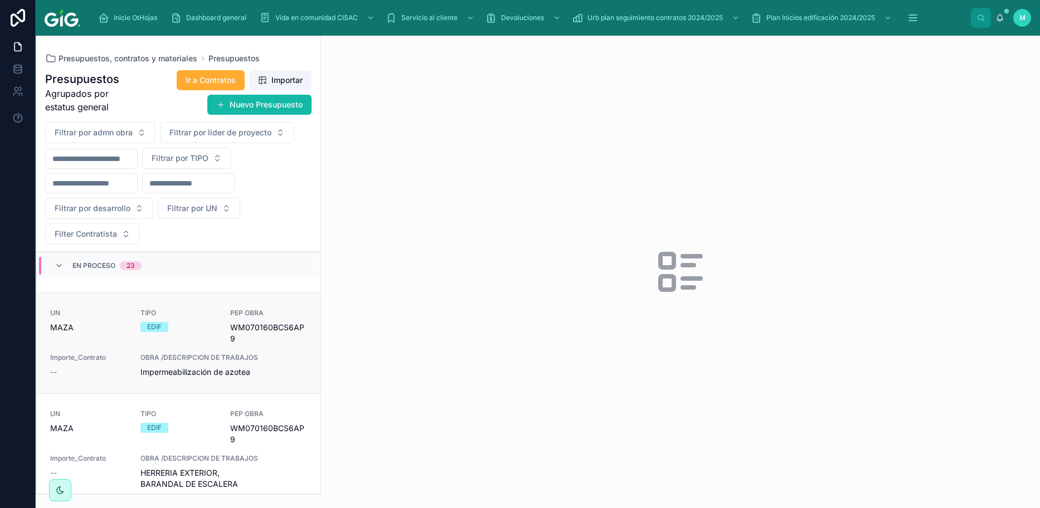
click at [168, 194] on div "OBRA /DESCRIPCION DE TRABAJOS Impermeabilización de azotea" at bounding box center [223, 365] width 167 height 25
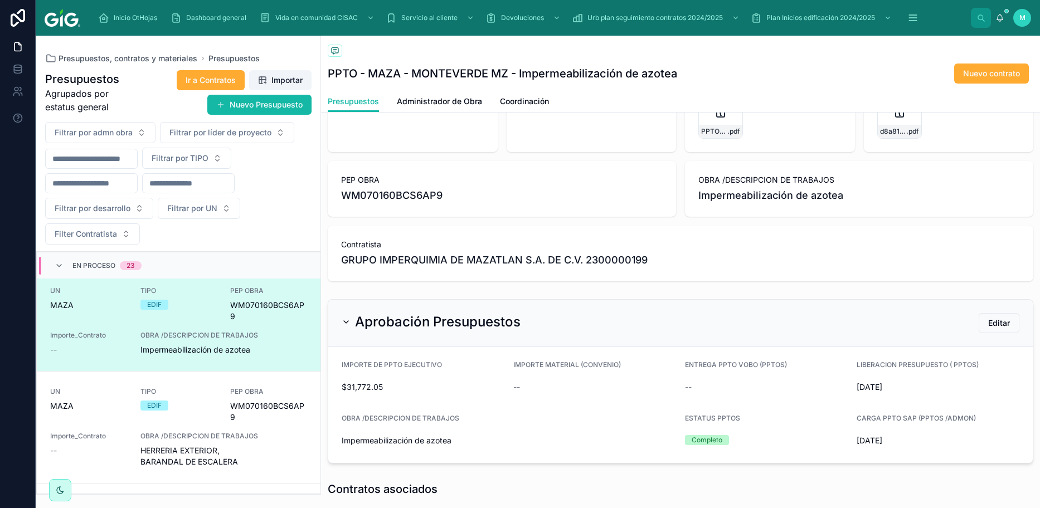
scroll to position [13, 0]
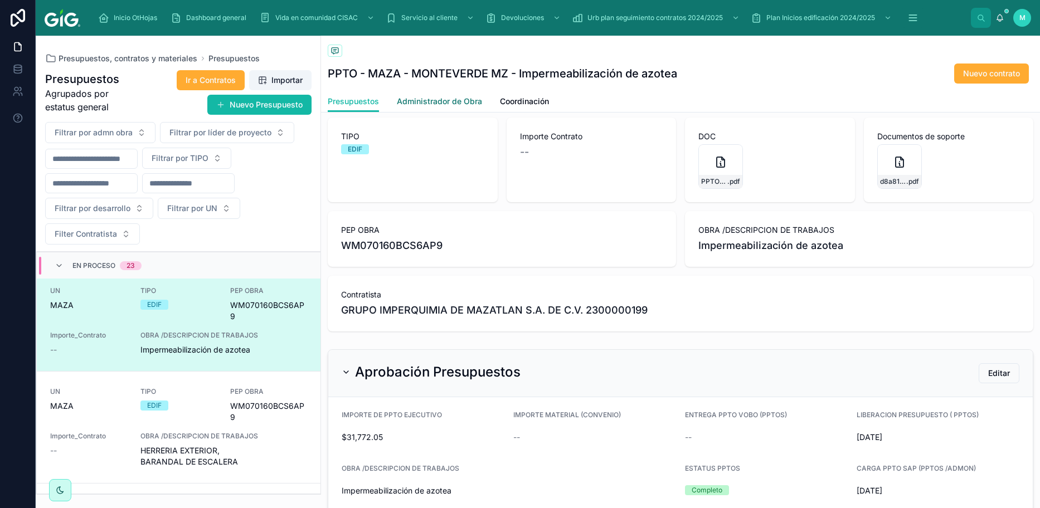
click at [457, 104] on span "Administrador de Obra" at bounding box center [439, 101] width 85 height 11
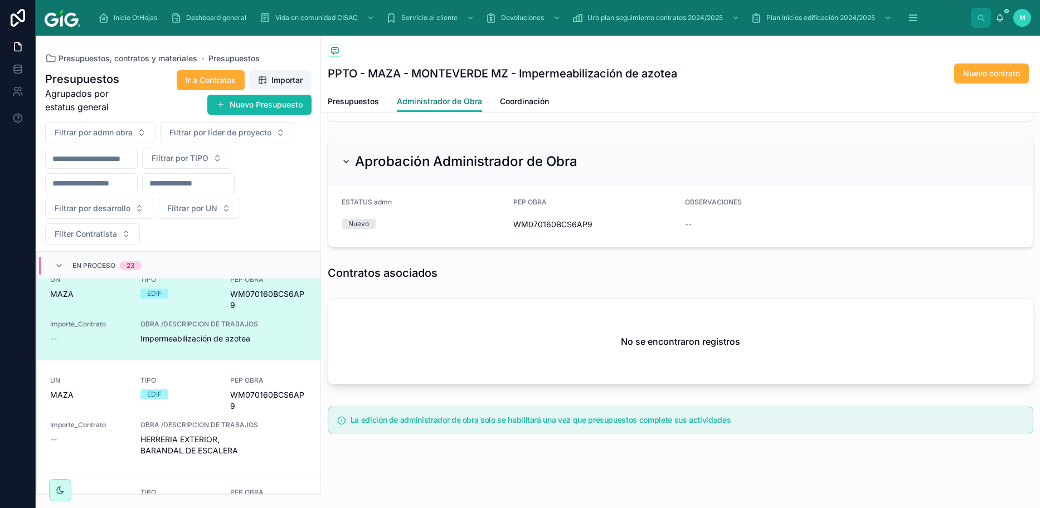
scroll to position [298, 0]
click at [516, 101] on span "Coordinación" at bounding box center [524, 101] width 49 height 11
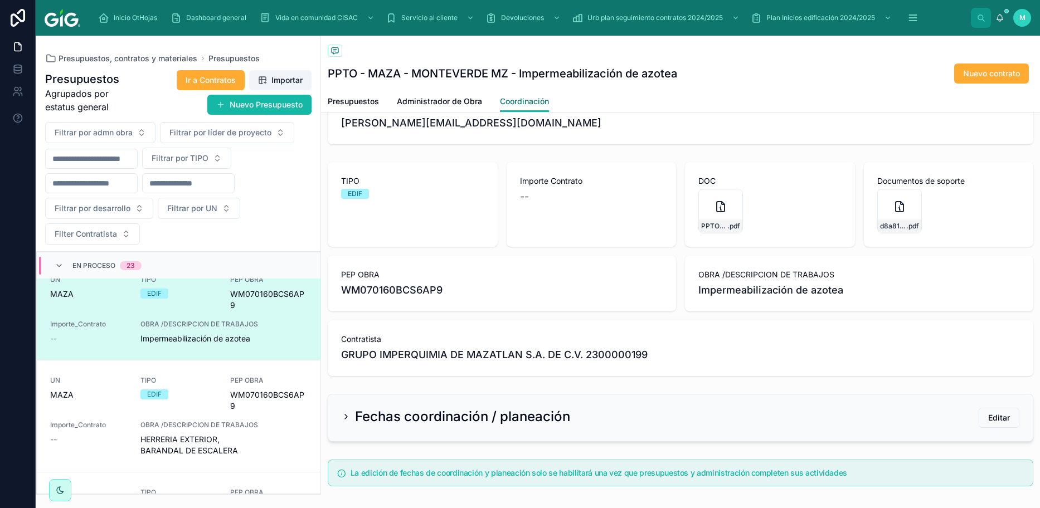
scroll to position [96, 0]
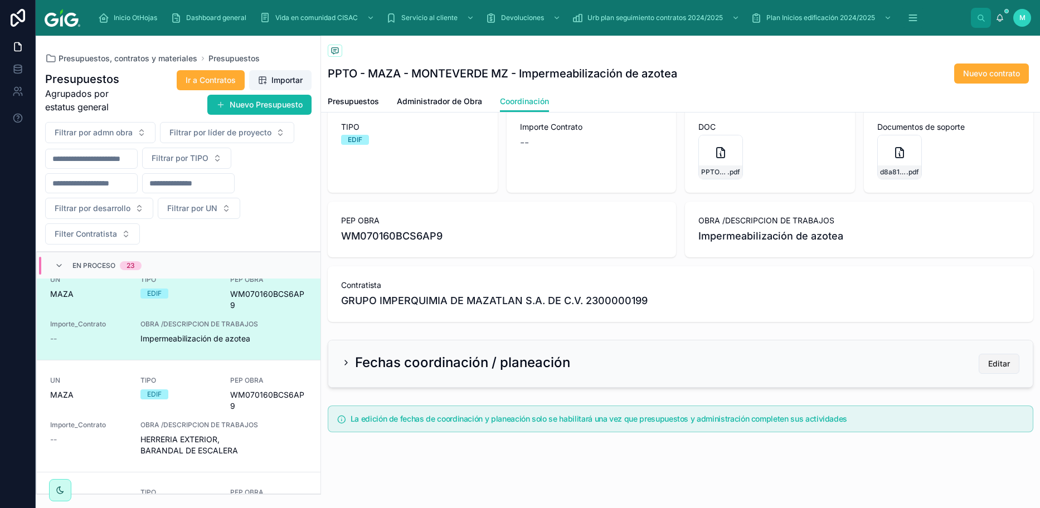
click at [523, 194] on button "Editar" at bounding box center [998, 364] width 41 height 20
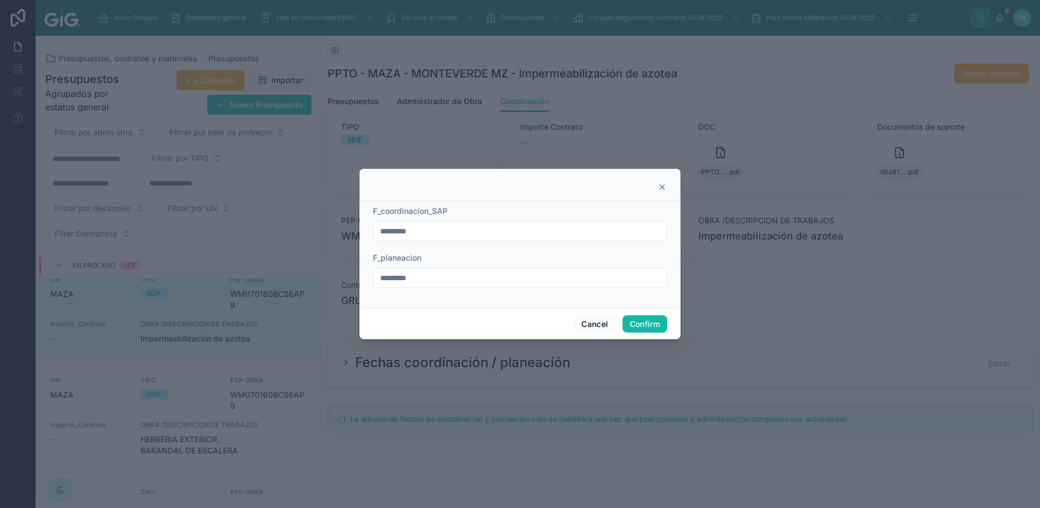
click at [523, 186] on icon at bounding box center [662, 187] width 4 height 4
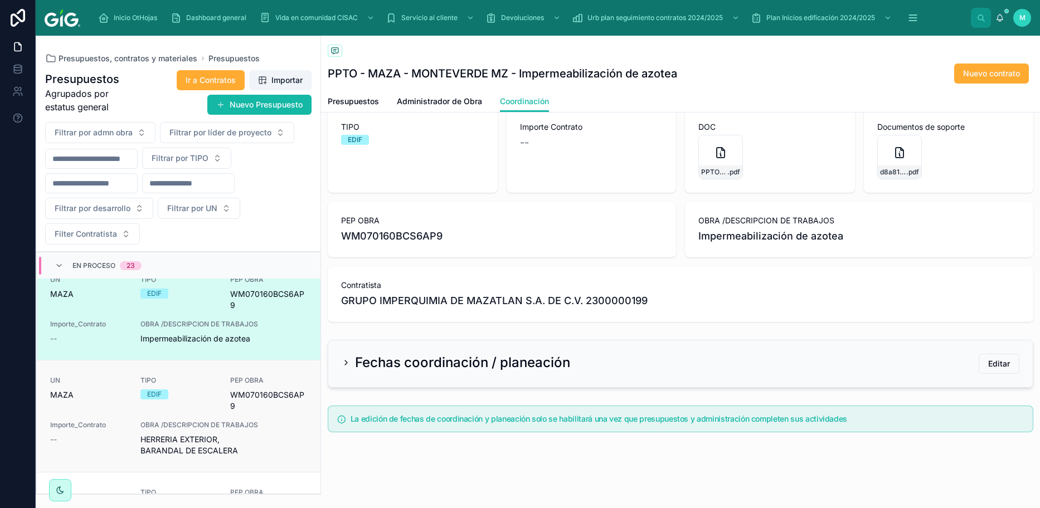
click at [197, 194] on div "EDIF" at bounding box center [178, 394] width 77 height 10
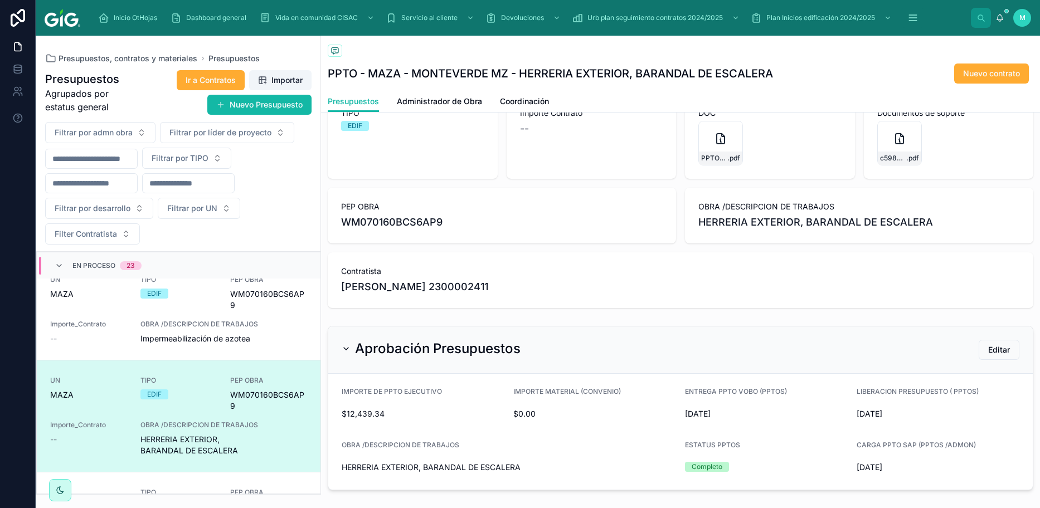
scroll to position [56, 0]
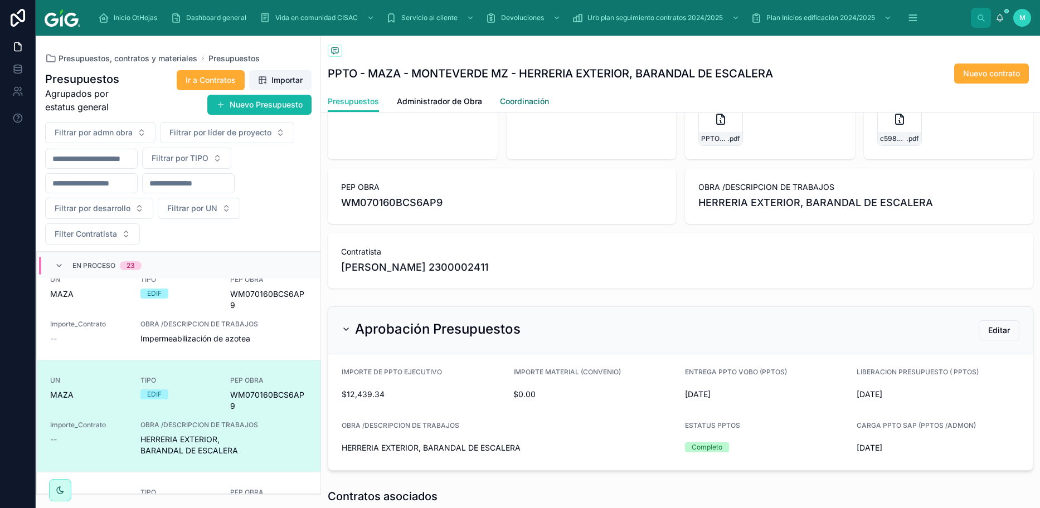
click at [523, 102] on span "Coordinación" at bounding box center [524, 101] width 49 height 11
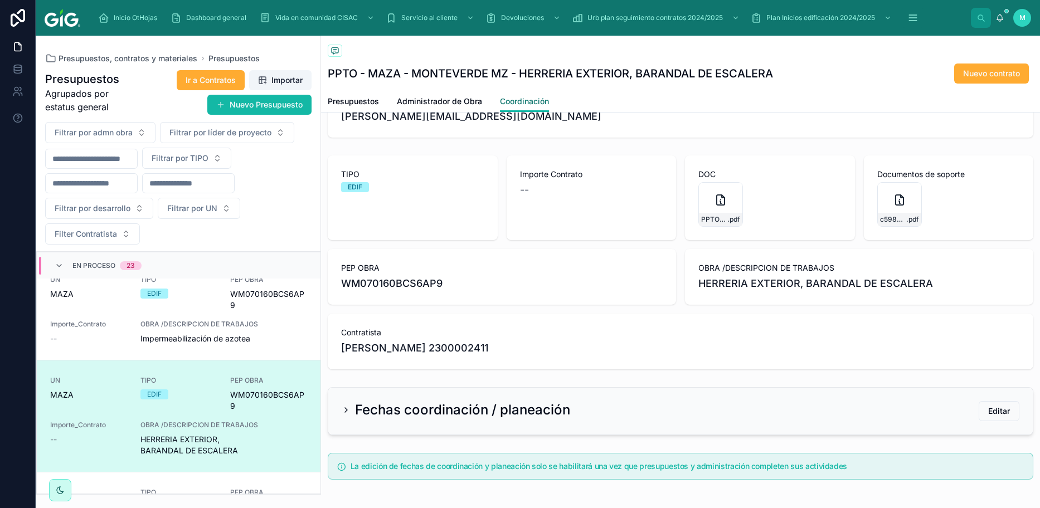
scroll to position [96, 0]
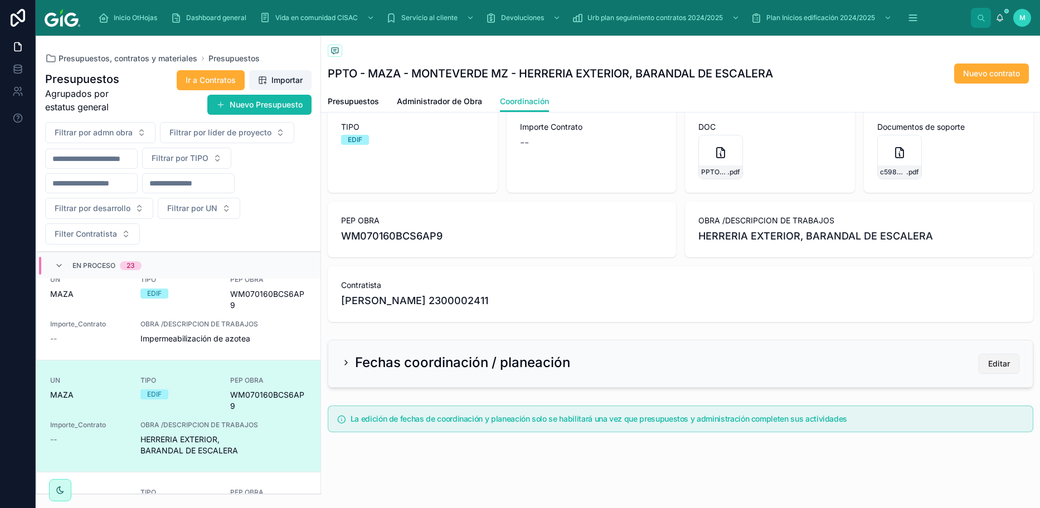
click at [523, 194] on span "Editar" at bounding box center [999, 363] width 22 height 11
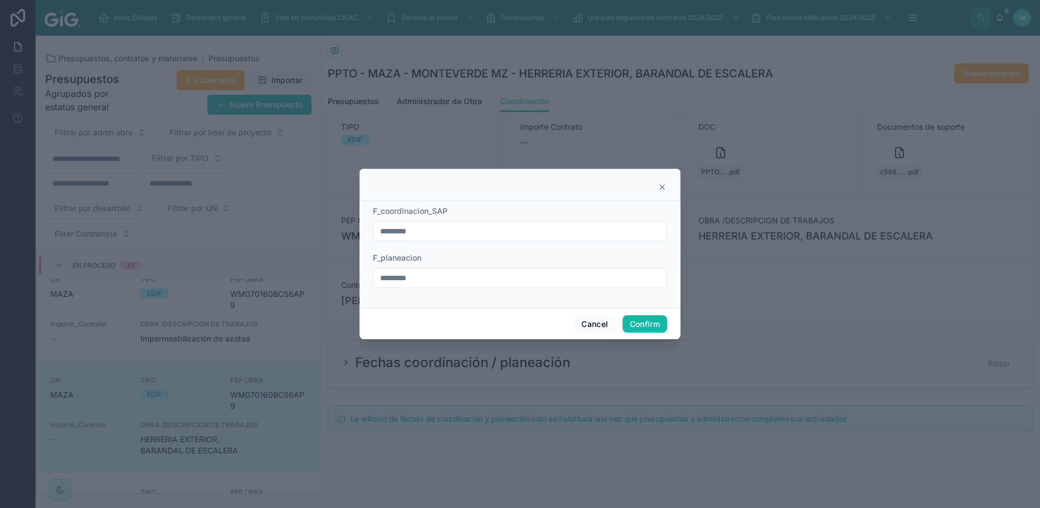
click at [523, 188] on icon at bounding box center [661, 187] width 9 height 9
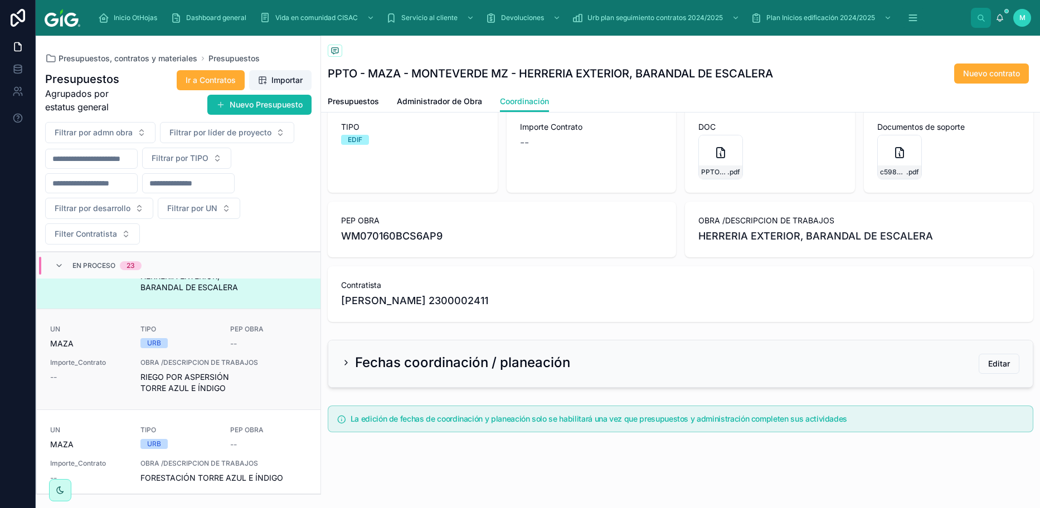
scroll to position [368, 0]
click at [203, 194] on div "UN MAZA TIPO URB PEP OBRA -- Importe_Contrato -- OBRA /DESCRIPCION DE TRABAJOS …" at bounding box center [178, 355] width 257 height 69
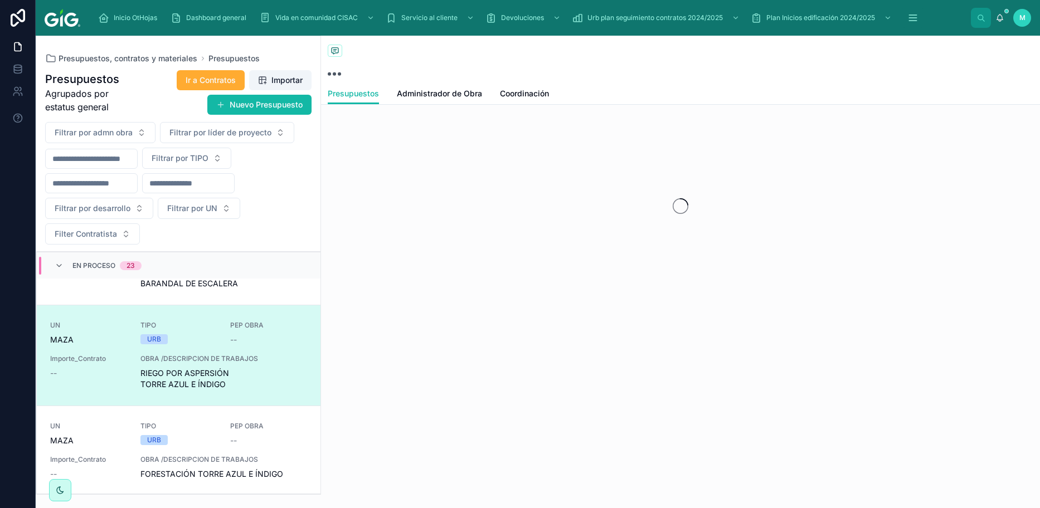
scroll to position [379, 0]
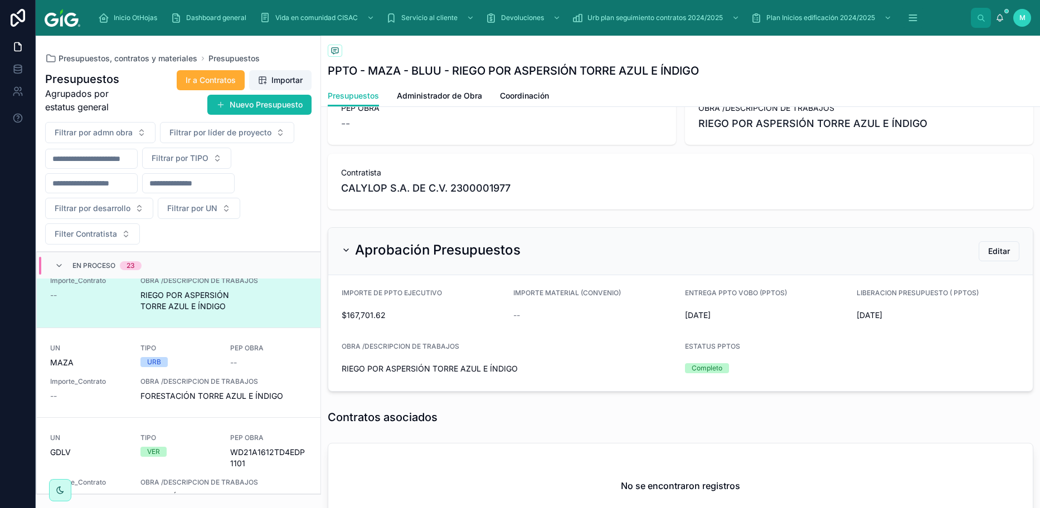
scroll to position [167, 0]
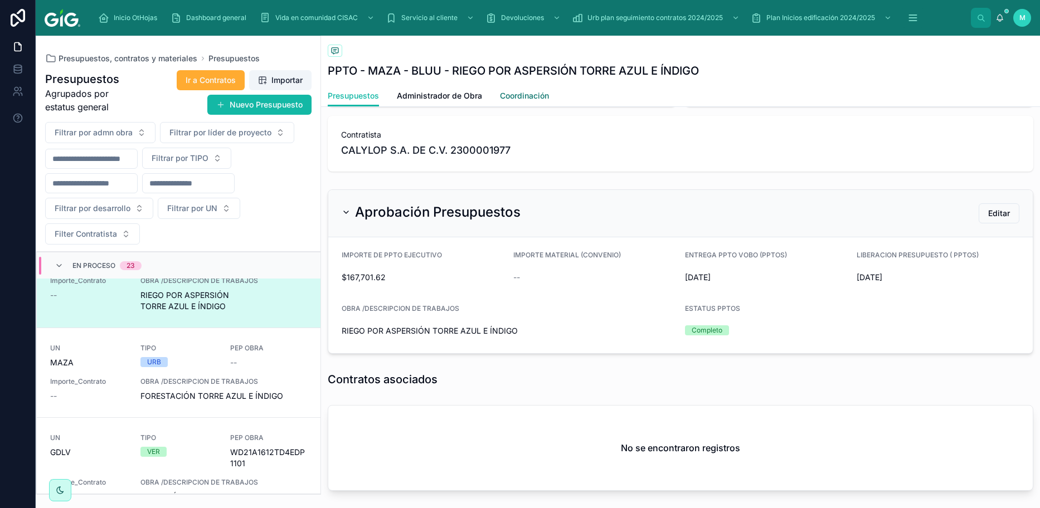
click at [518, 96] on span "Coordinación" at bounding box center [524, 95] width 49 height 11
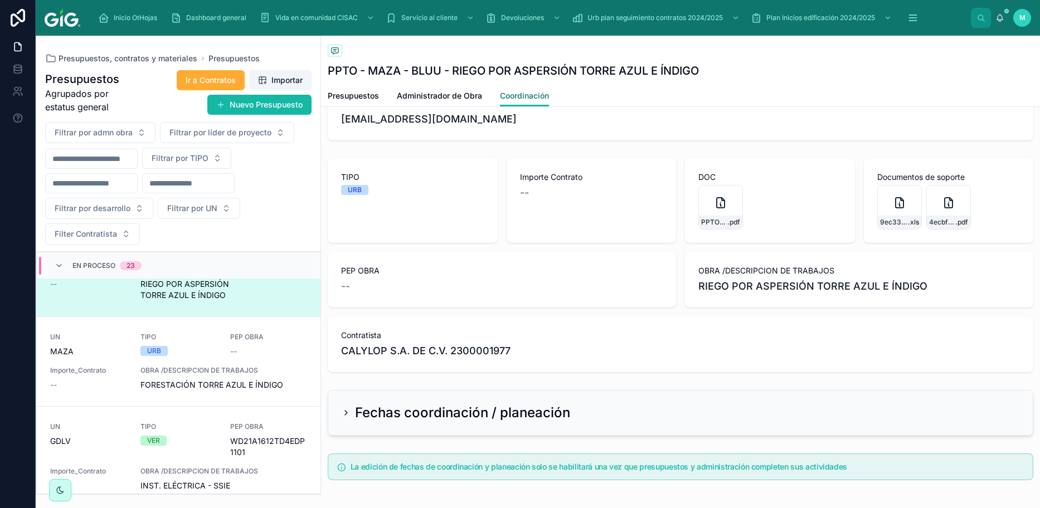
scroll to position [88, 0]
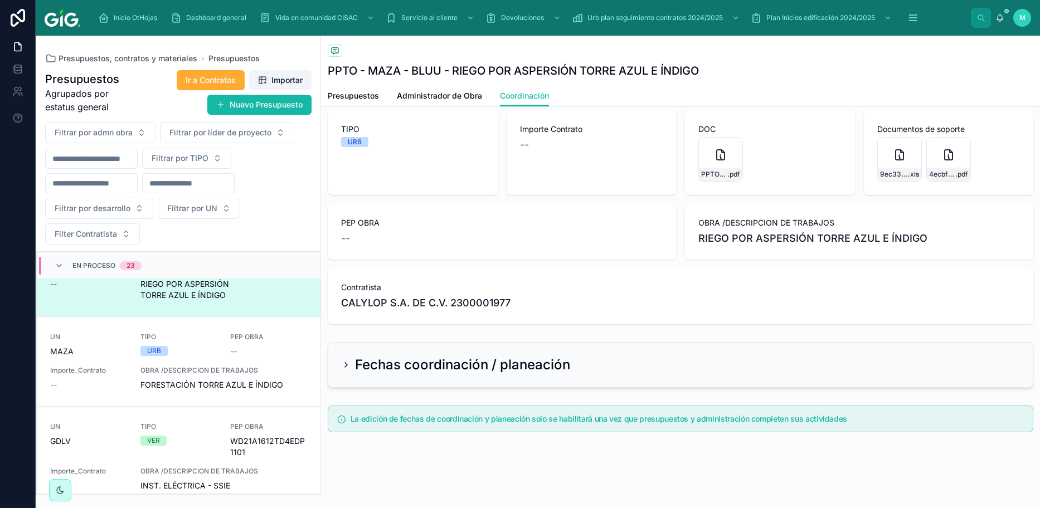
click at [452, 194] on h2 "Fechas coordinación / planeación" at bounding box center [462, 365] width 215 height 18
click at [463, 194] on h2 "Fechas coordinación / planeación" at bounding box center [462, 365] width 215 height 18
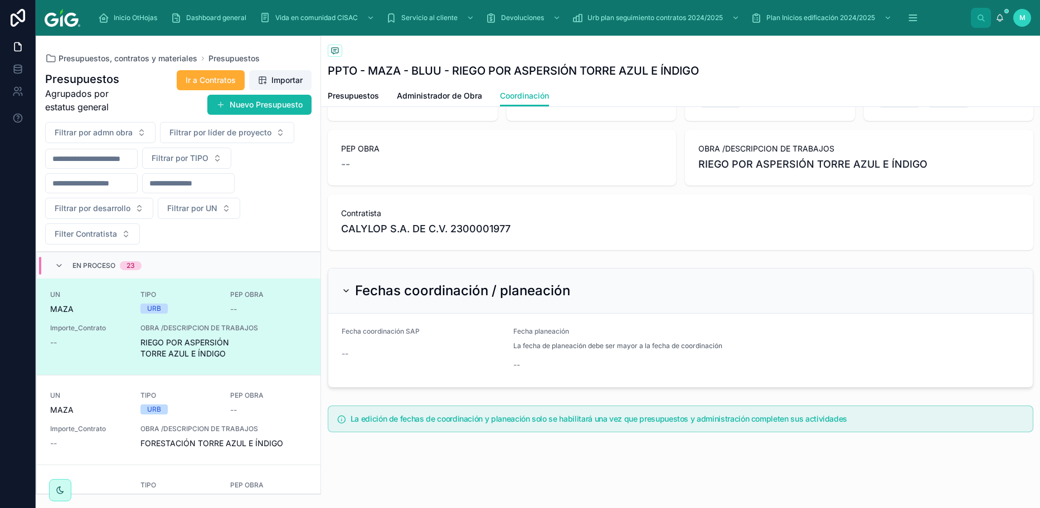
scroll to position [401, 0]
click at [209, 194] on span "OBRA /DESCRIPCION DE TRABAJOS" at bounding box center [223, 426] width 167 height 9
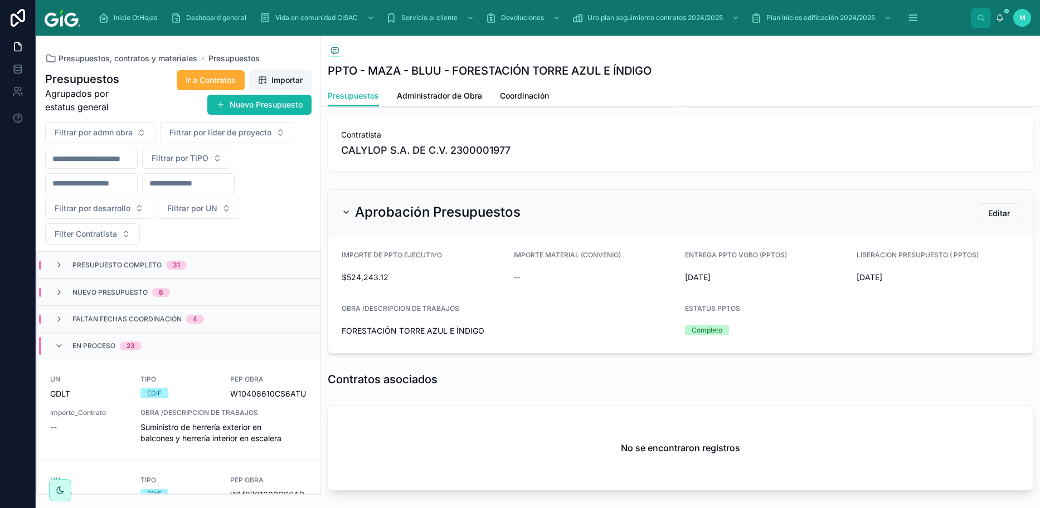
click at [100, 194] on span "En proceso" at bounding box center [93, 346] width 43 height 9
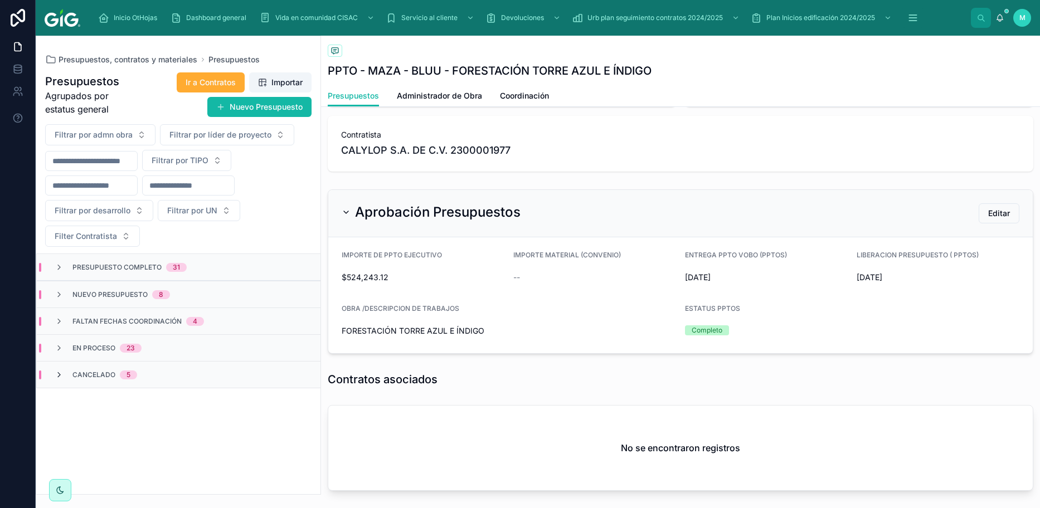
click at [60, 194] on icon at bounding box center [59, 375] width 9 height 9
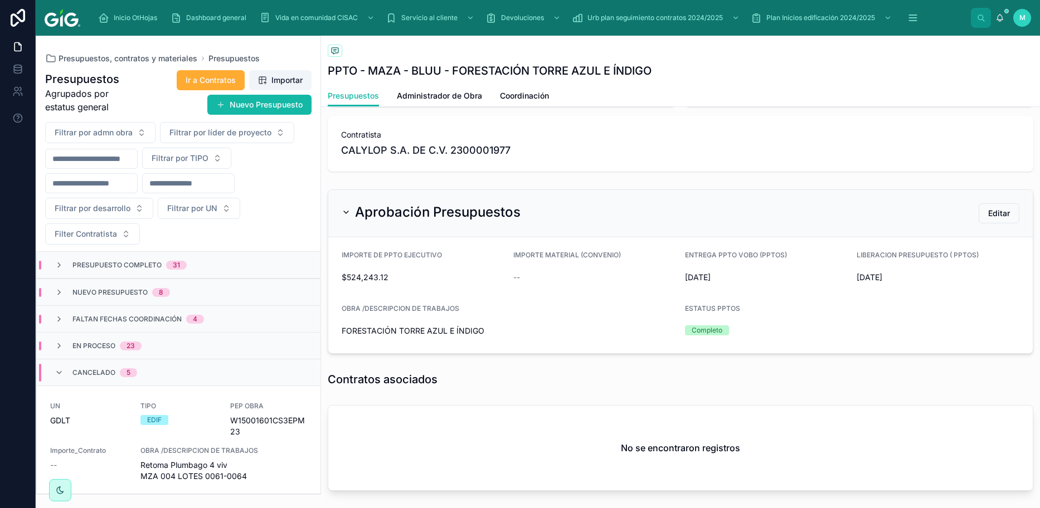
click at [104, 194] on span "Presupuesto Completo" at bounding box center [116, 265] width 89 height 9
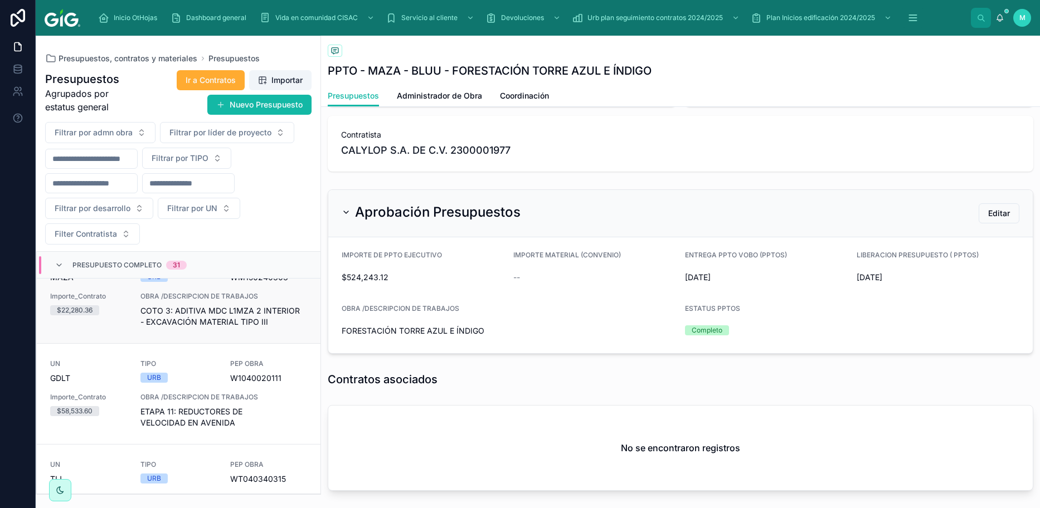
scroll to position [56, 0]
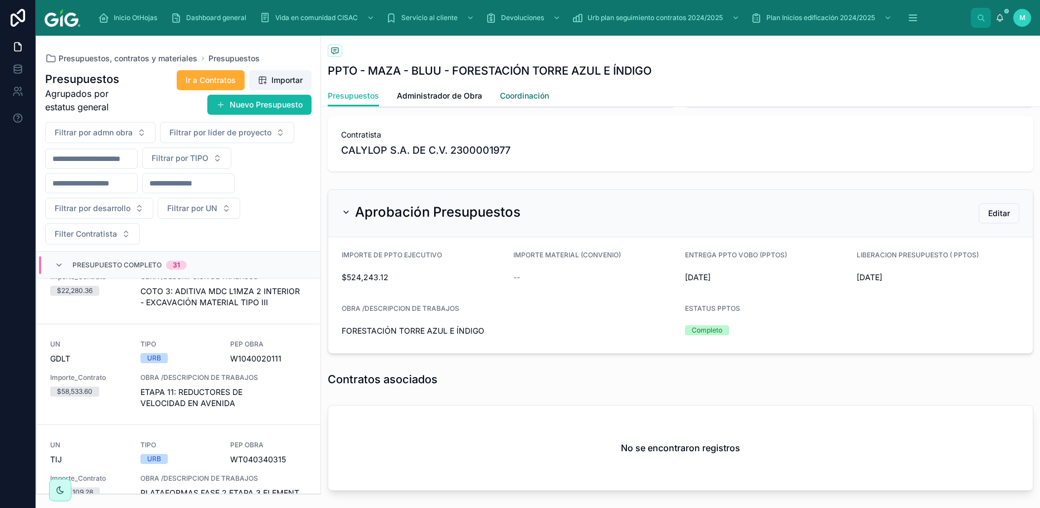
click at [521, 89] on link "Coordinación" at bounding box center [524, 97] width 49 height 22
